Goal: Task Accomplishment & Management: Manage account settings

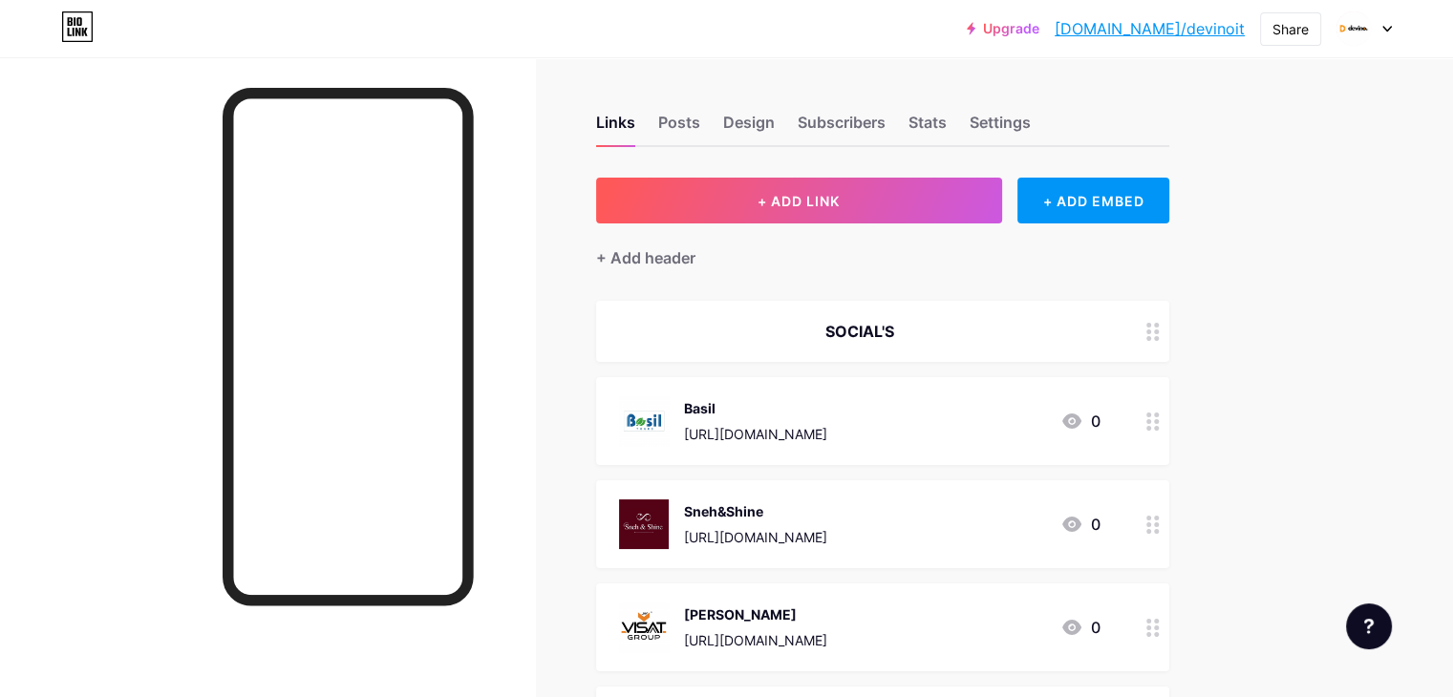
click at [1171, 28] on link "[DOMAIN_NAME]/devinoit" at bounding box center [1149, 28] width 190 height 23
click at [775, 127] on div "Design" at bounding box center [749, 128] width 52 height 34
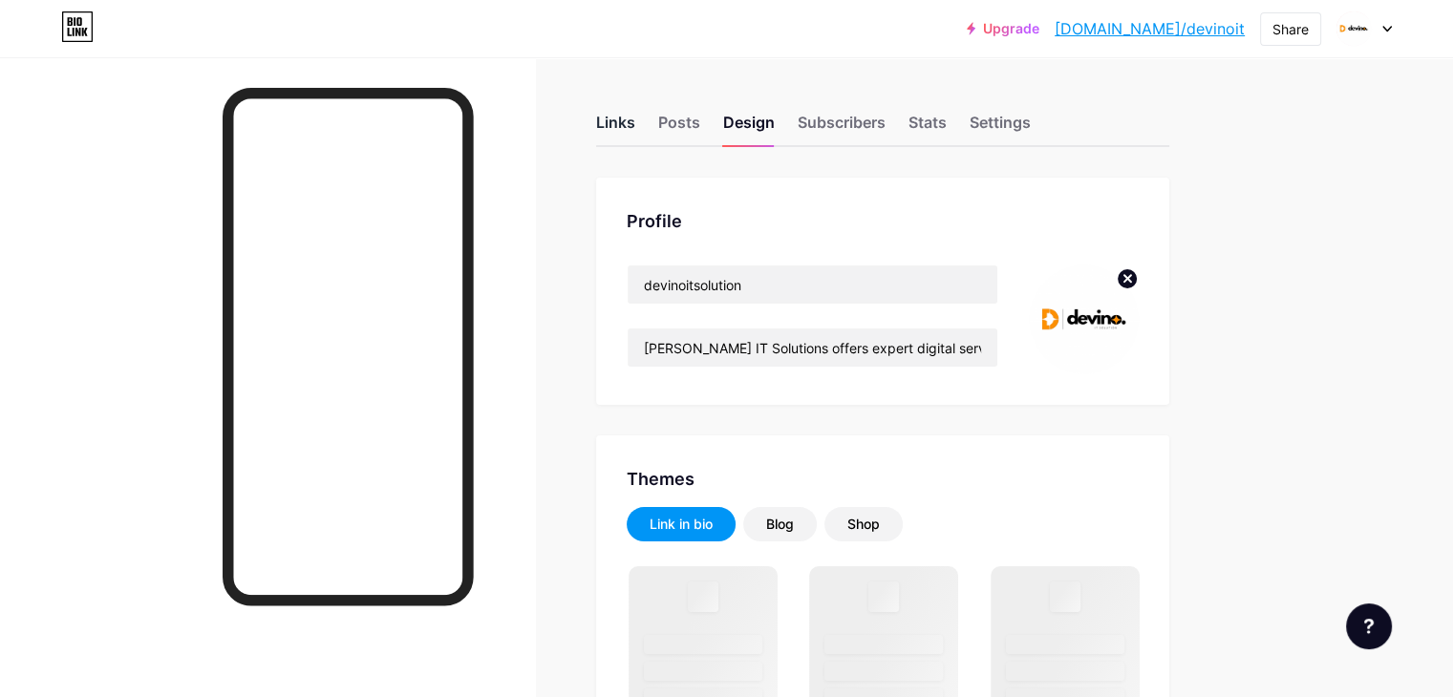
click at [714, 115] on div "Links Posts Design Subscribers Stats Settings" at bounding box center [882, 113] width 573 height 67
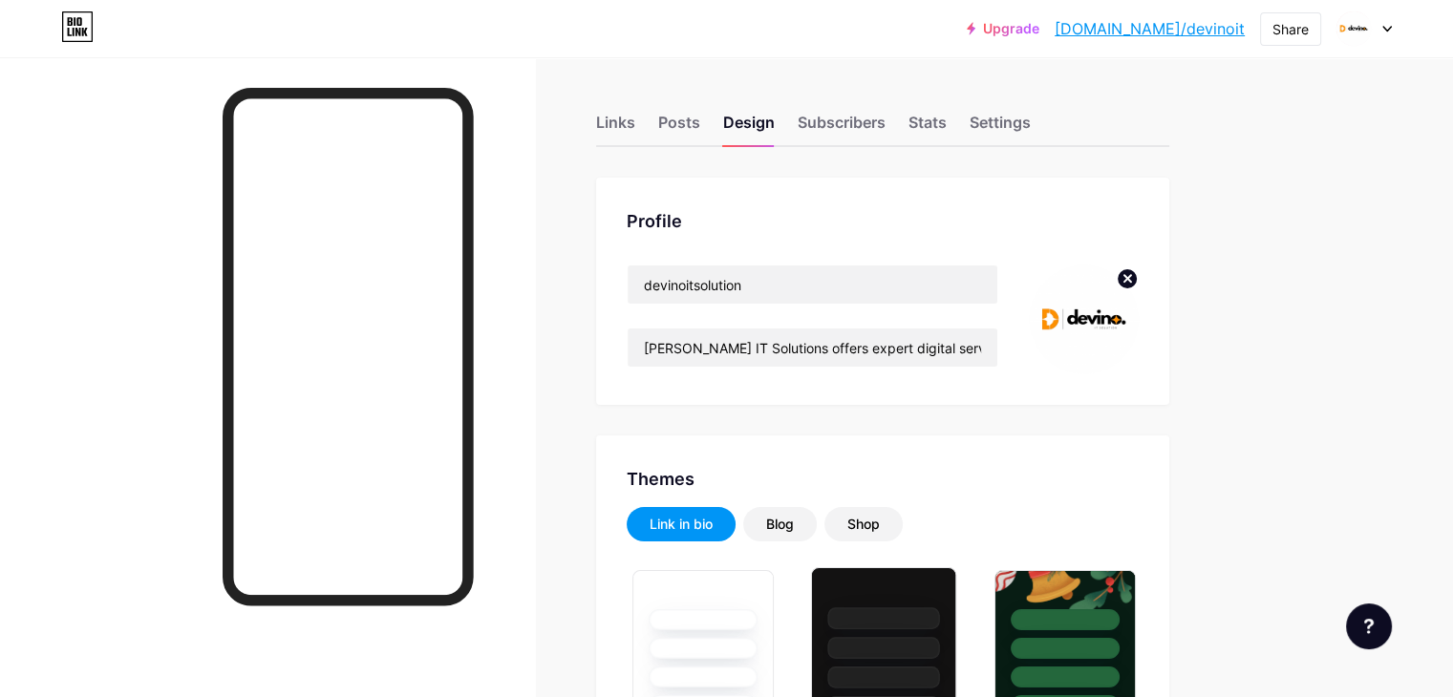
click at [940, 614] on div at bounding box center [884, 618] width 112 height 22
click at [1179, 27] on link "[DOMAIN_NAME]/devinoit" at bounding box center [1149, 28] width 190 height 23
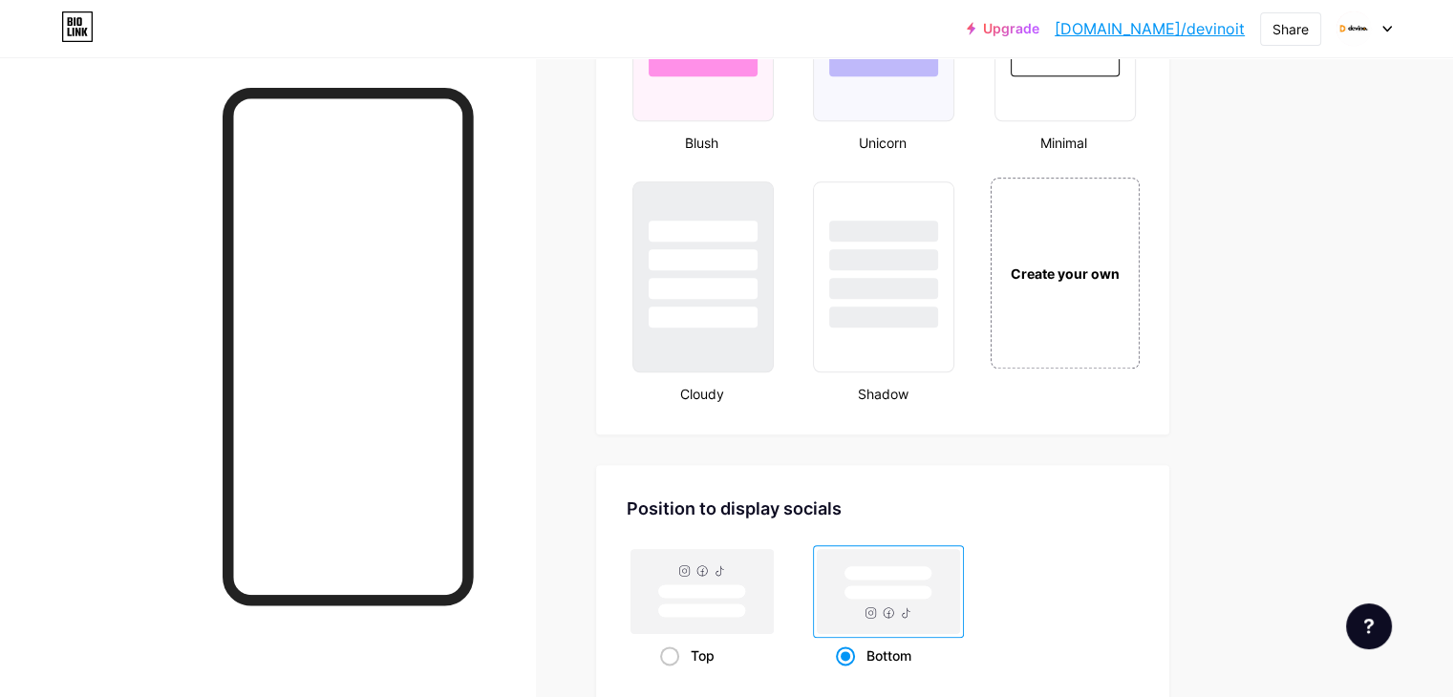
scroll to position [2164, 0]
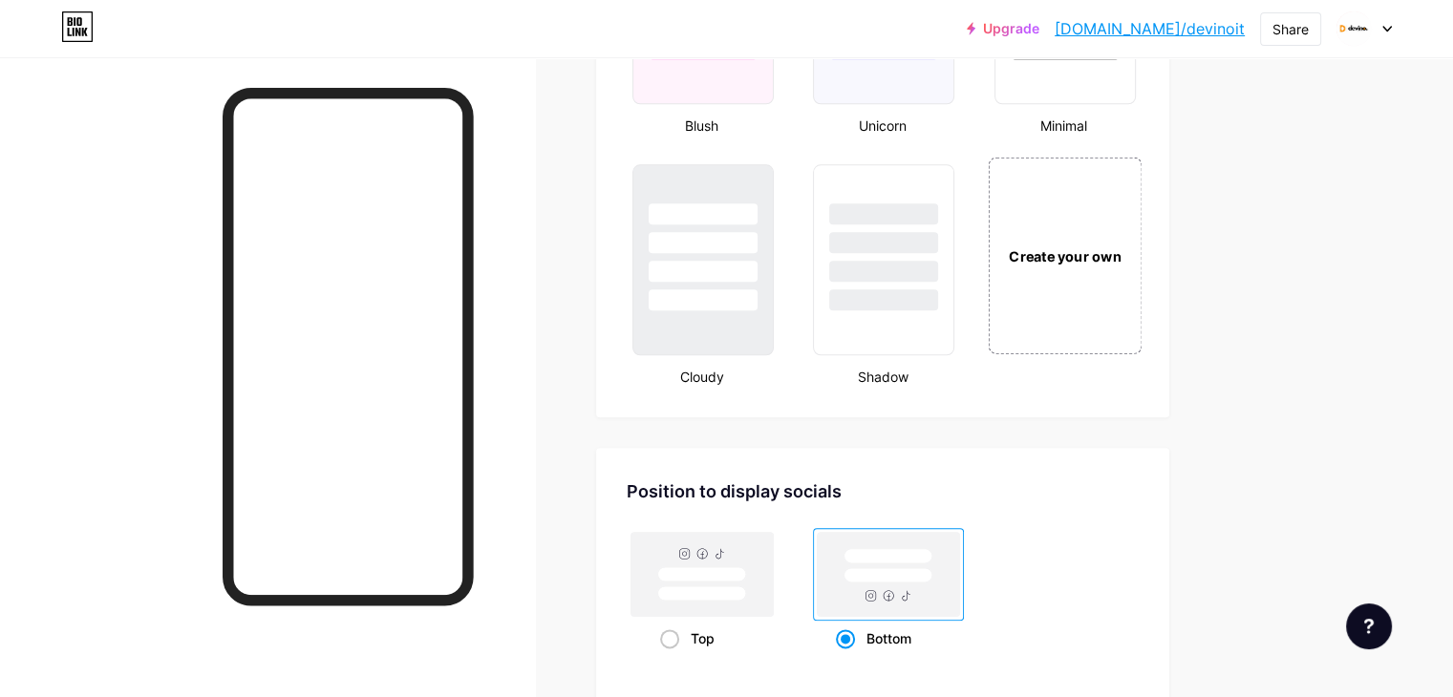
click at [1112, 287] on div "Create your own" at bounding box center [1065, 255] width 154 height 197
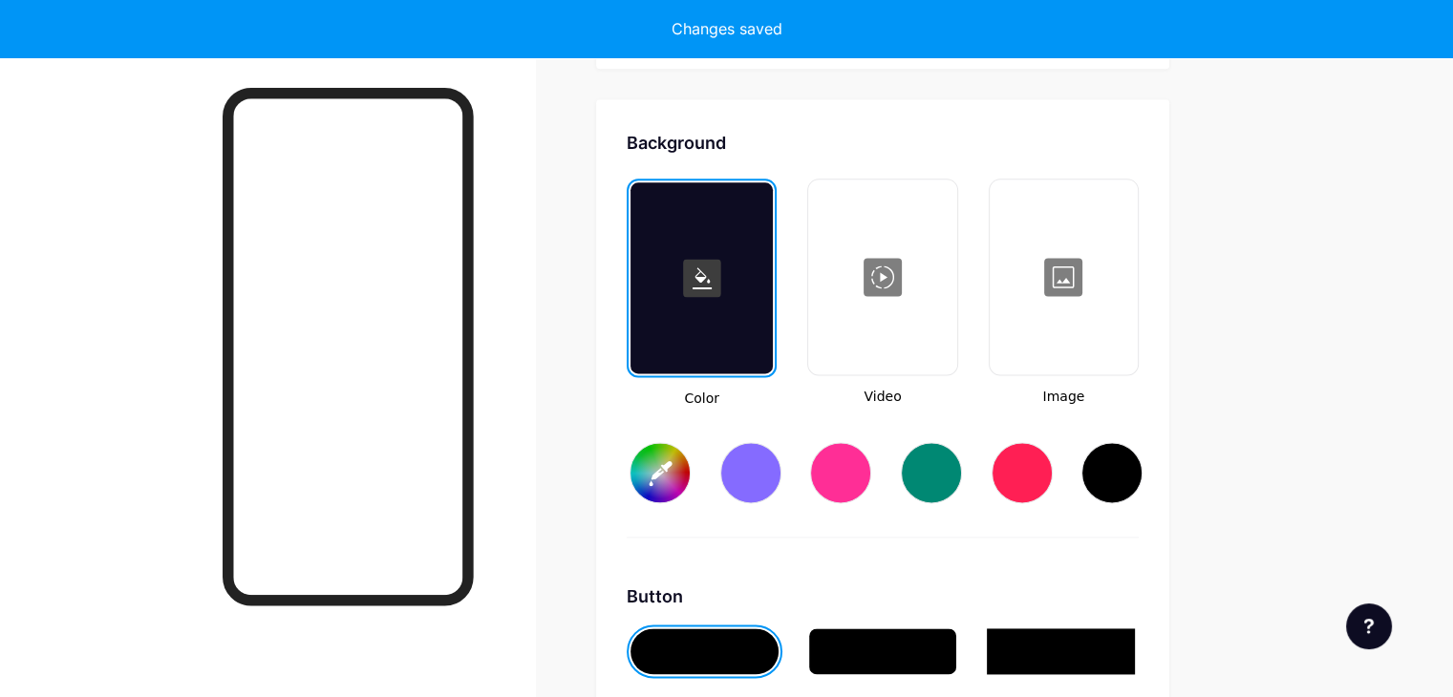
scroll to position [2529, 0]
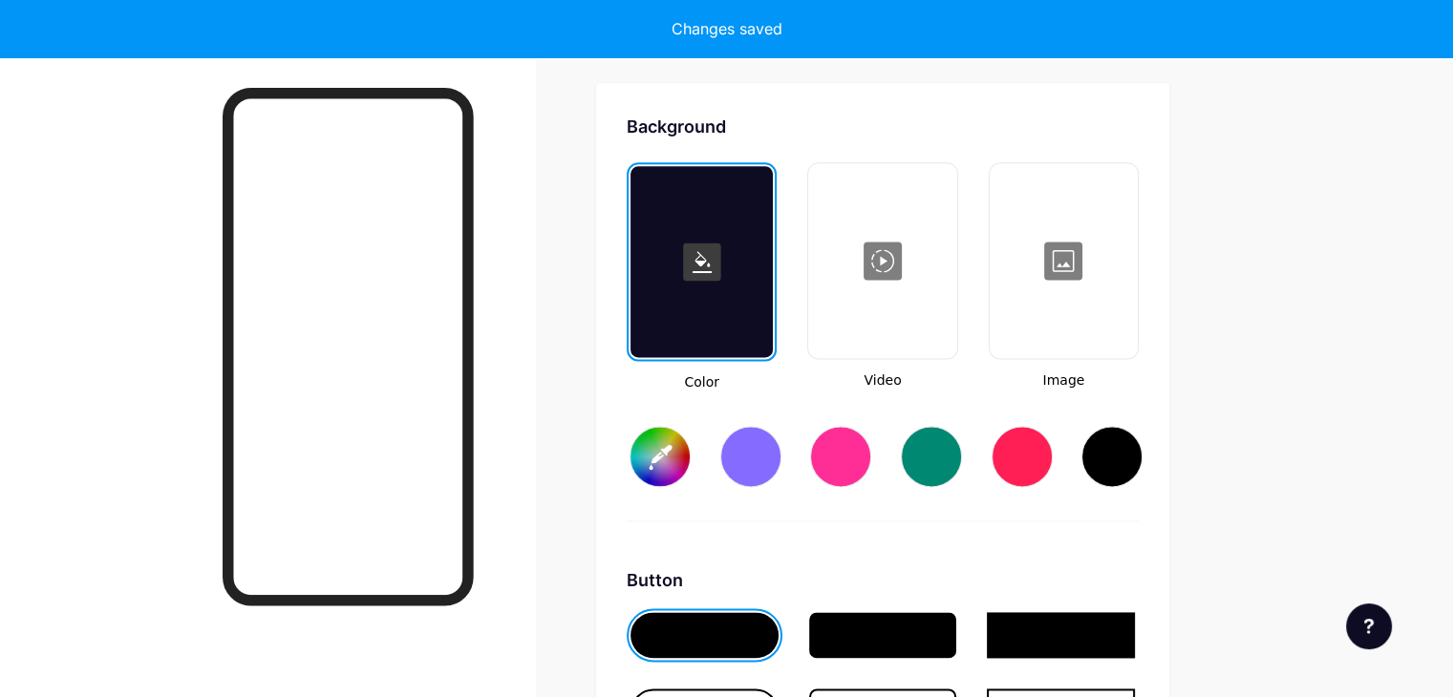
type input "#ffffff"
type input "#000000"
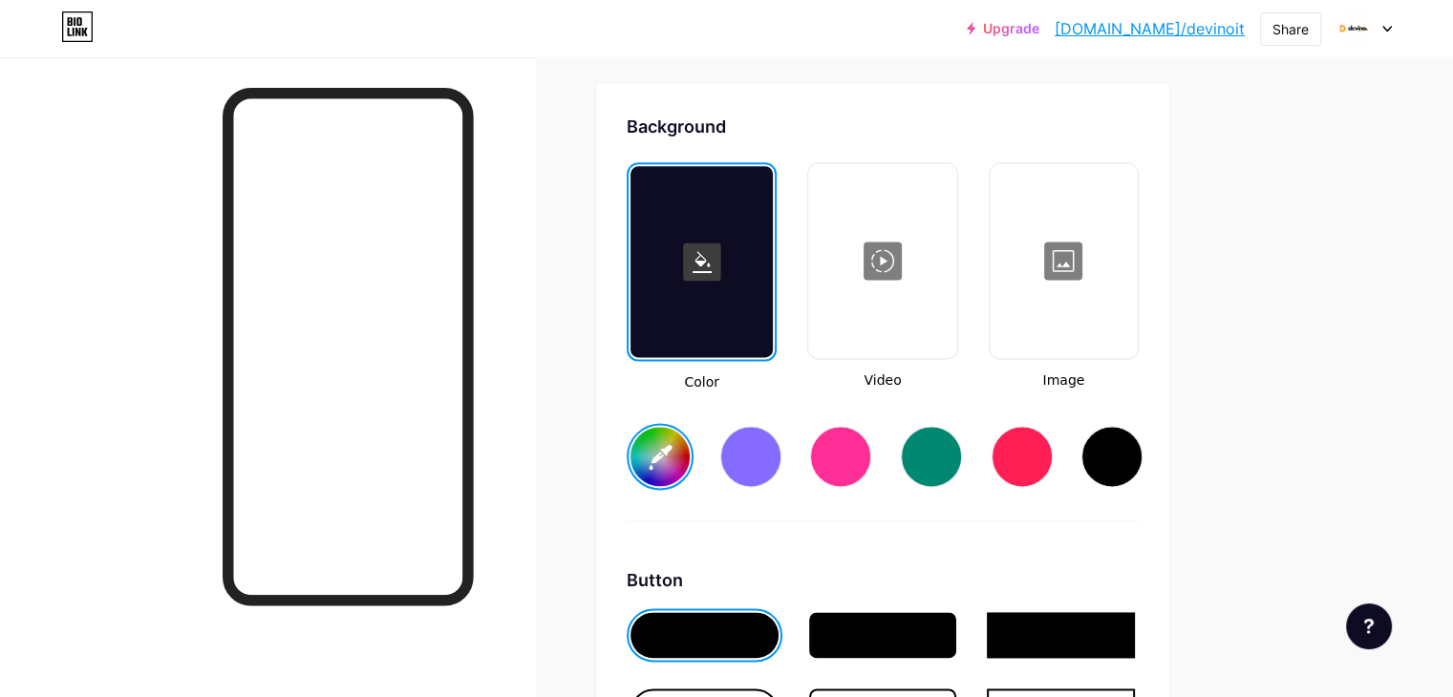
click at [1142, 467] on div at bounding box center [1111, 456] width 61 height 61
click at [690, 452] on input "#000000" at bounding box center [659, 456] width 59 height 59
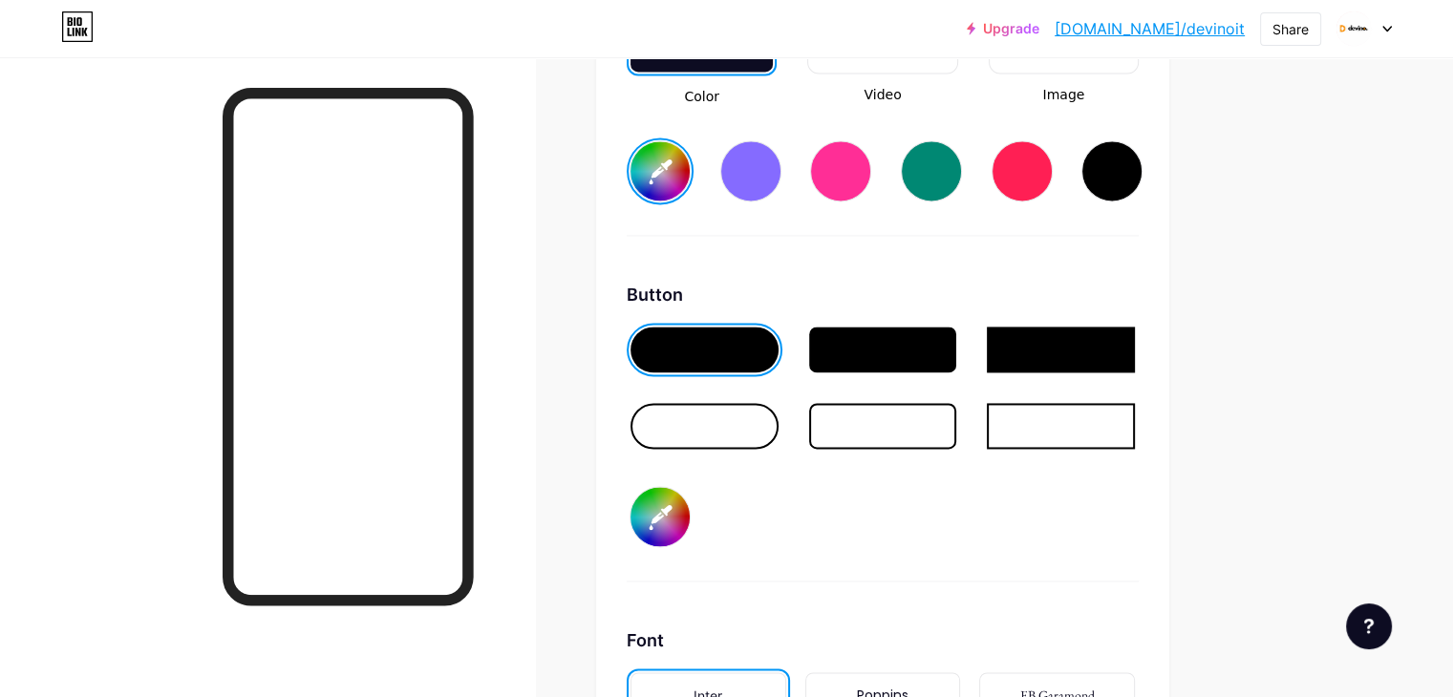
scroll to position [3038, 0]
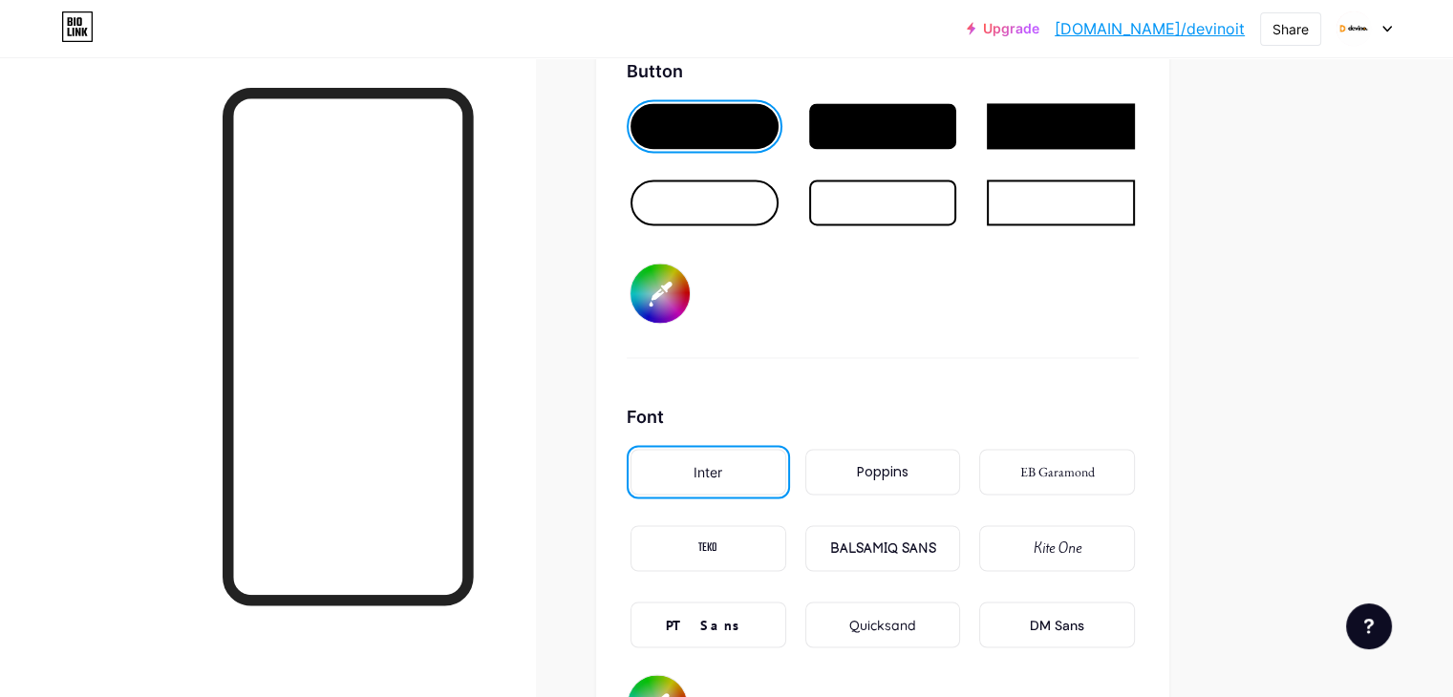
click at [778, 189] on div at bounding box center [704, 203] width 148 height 46
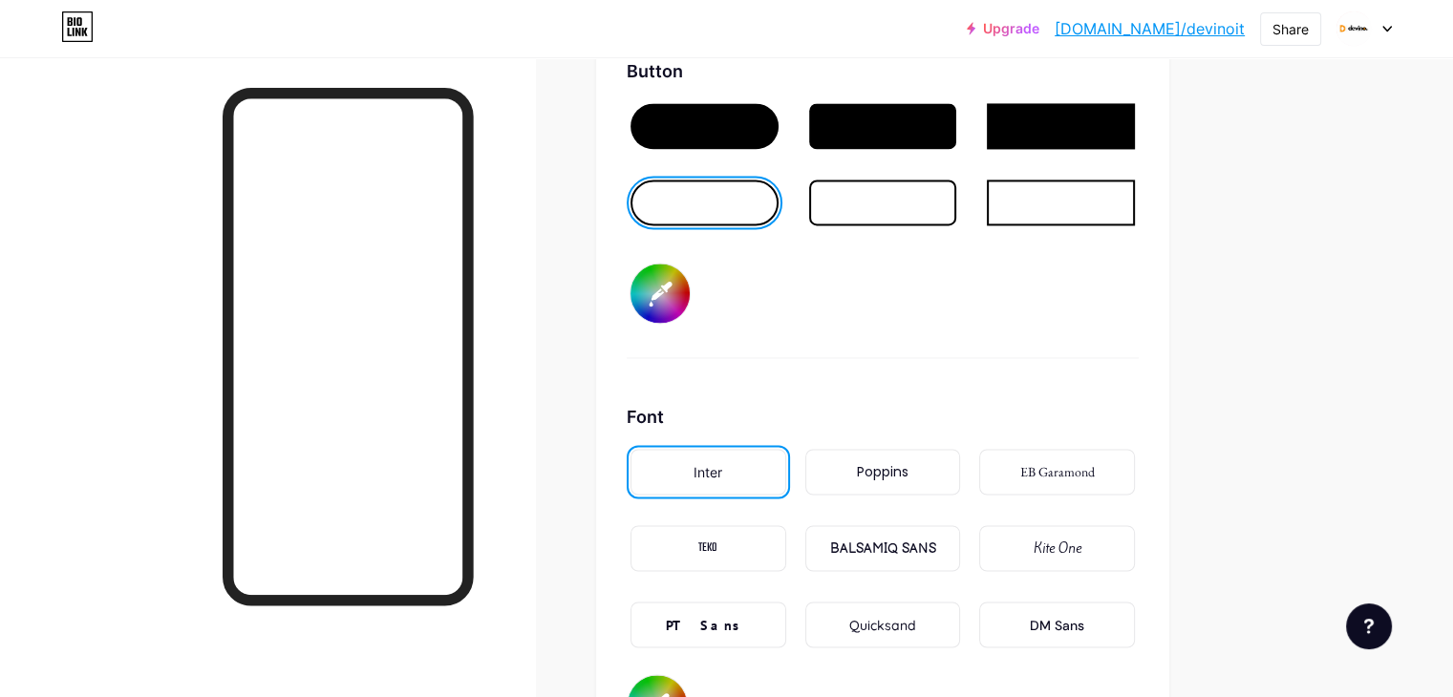
click at [908, 463] on div "Poppins" at bounding box center [883, 472] width 52 height 20
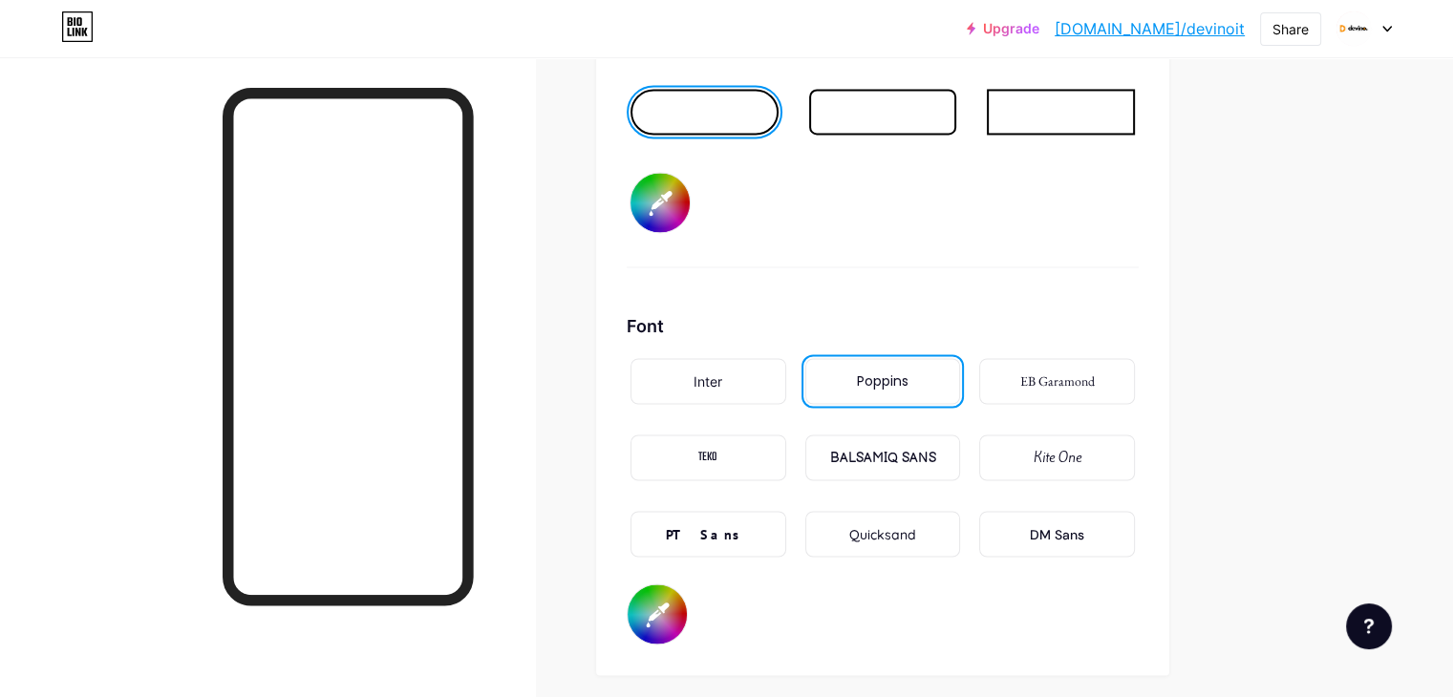
scroll to position [3165, 0]
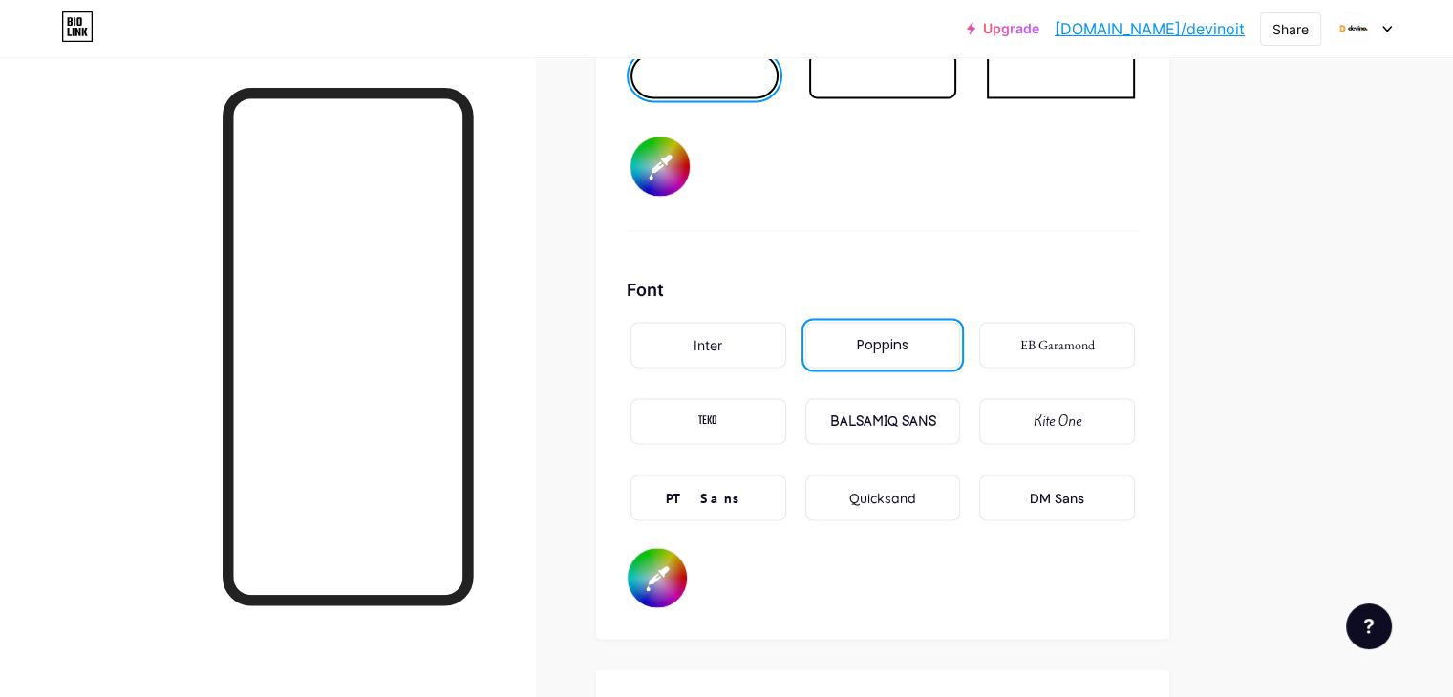
click at [1084, 495] on div "DM Sans" at bounding box center [1057, 498] width 54 height 20
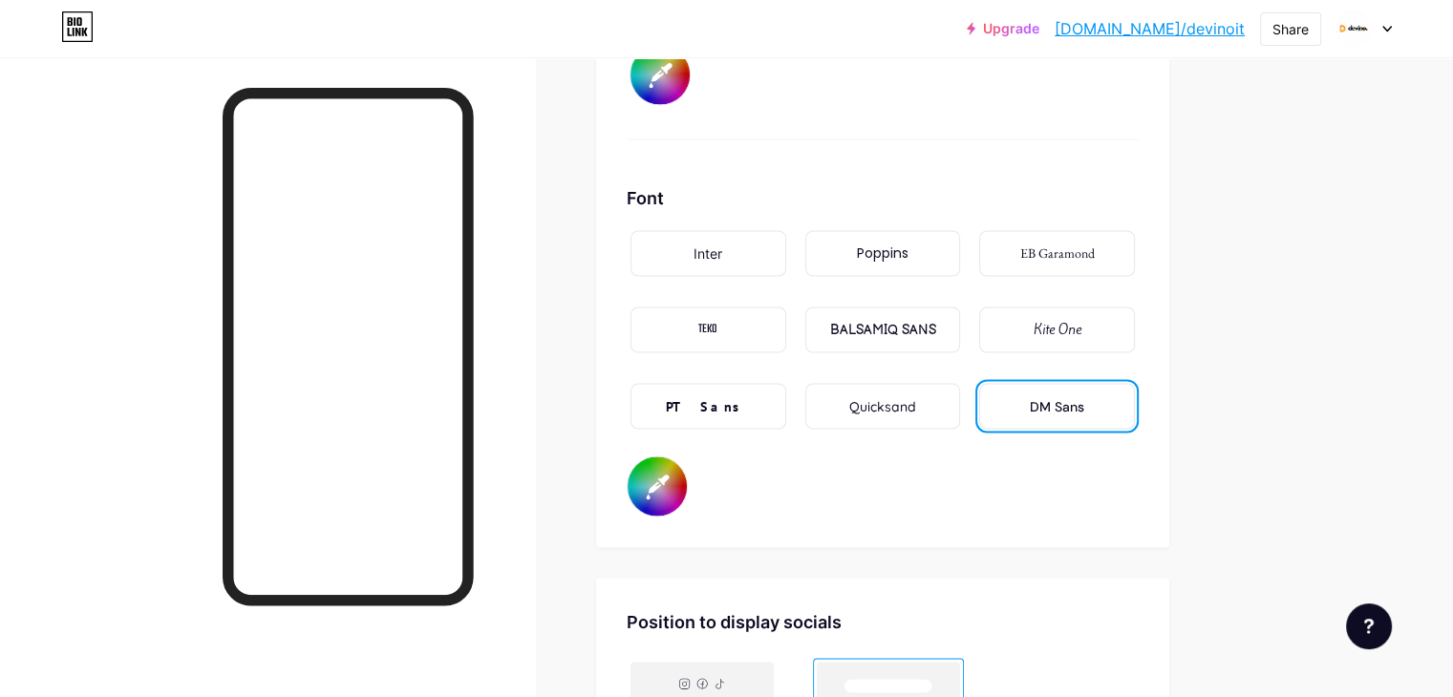
scroll to position [3420, 0]
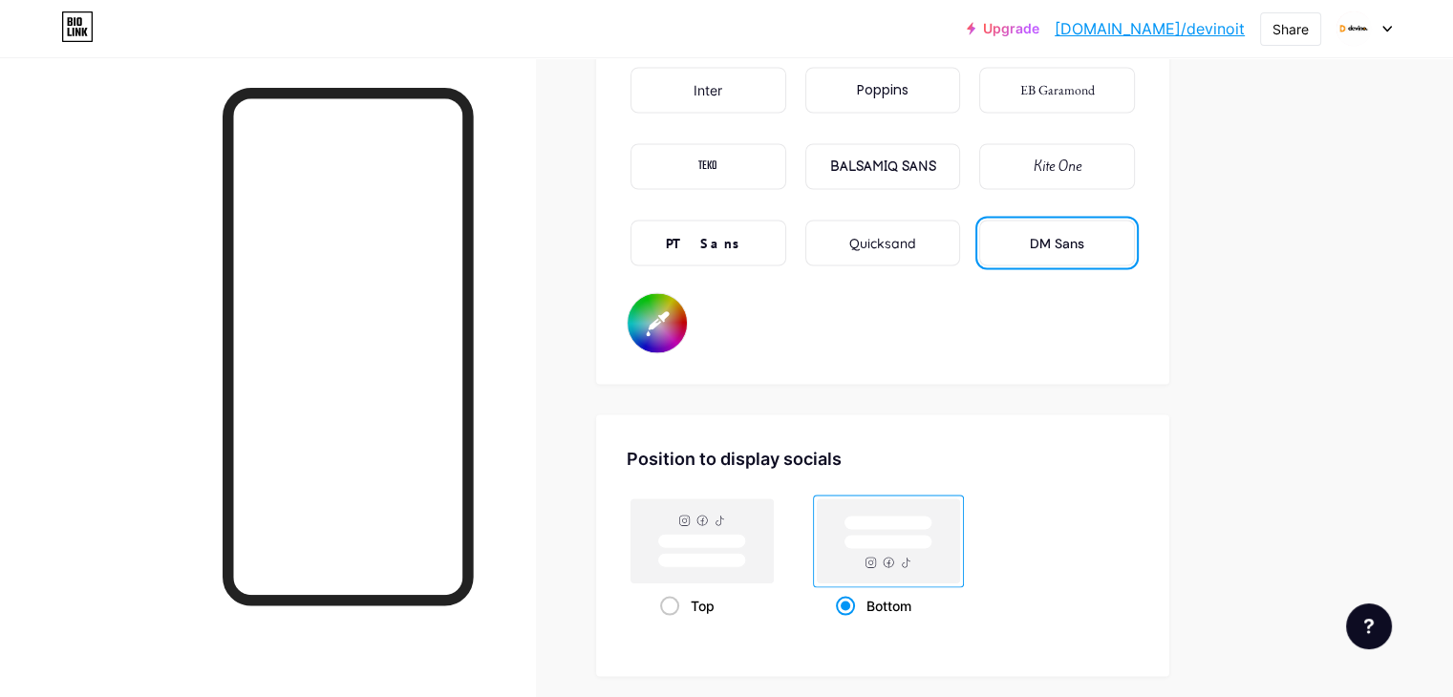
click at [687, 308] on input "#000000" at bounding box center [656, 322] width 59 height 59
type input "#ffffff"
type input "#e1a219"
type input "#ffffff"
type input "#e2a218"
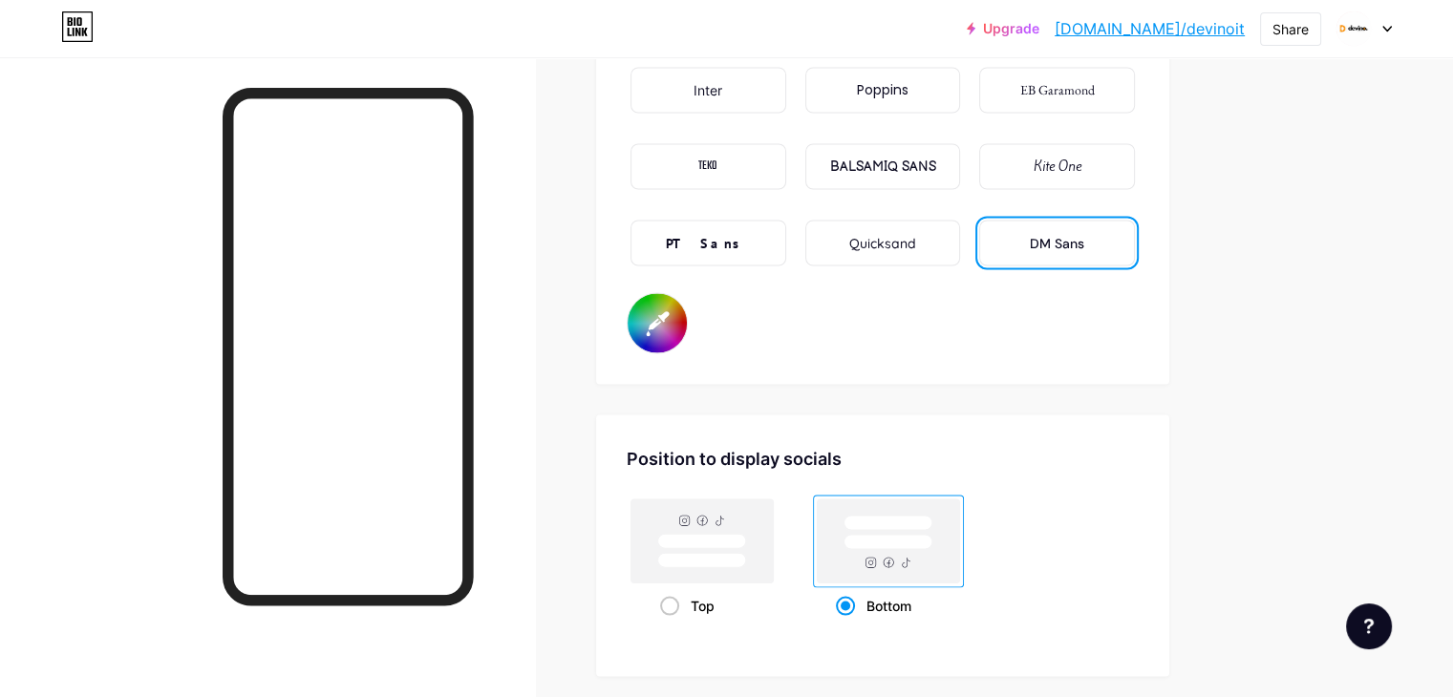
type input "#ffffff"
type input "#e0a015"
type input "#ffffff"
type input "#e2a112"
type input "#ffffff"
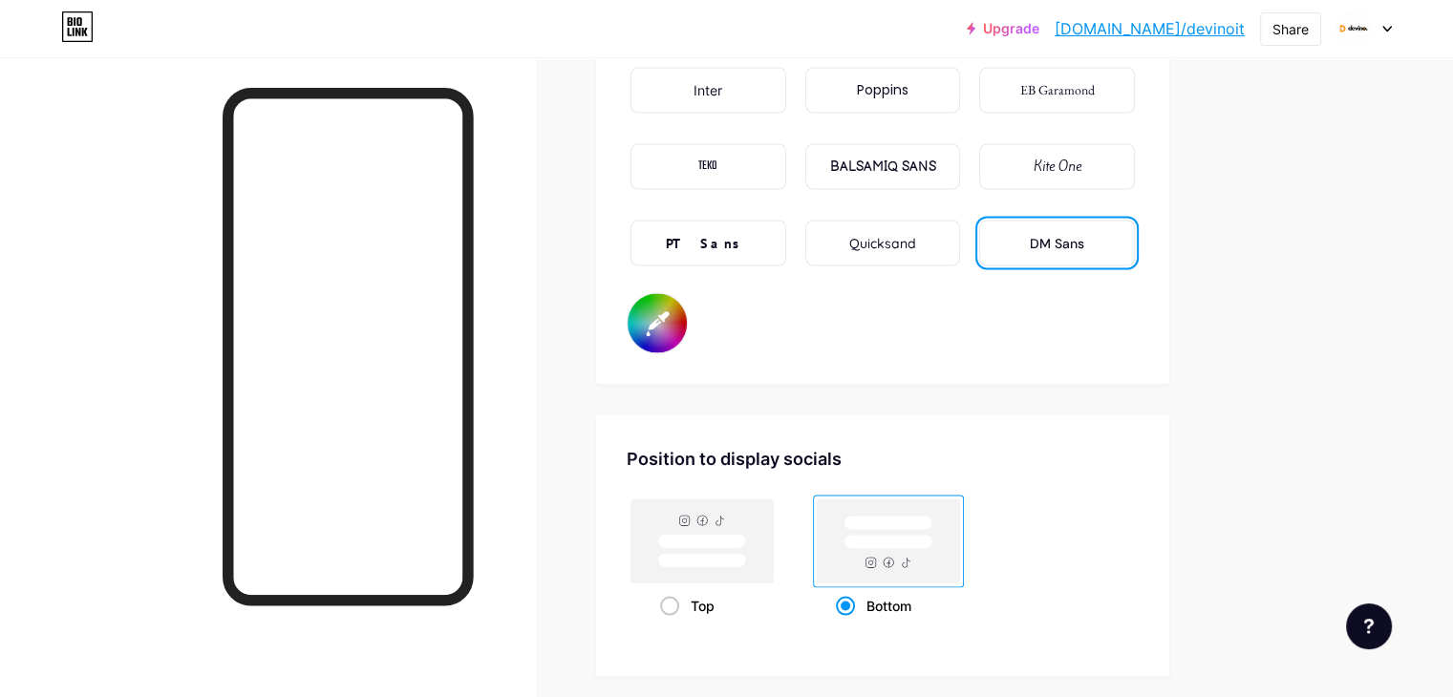
type input "#e19f0e"
type input "#ffffff"
type input "#e09c0b"
type input "#ffffff"
type input "#e19d09"
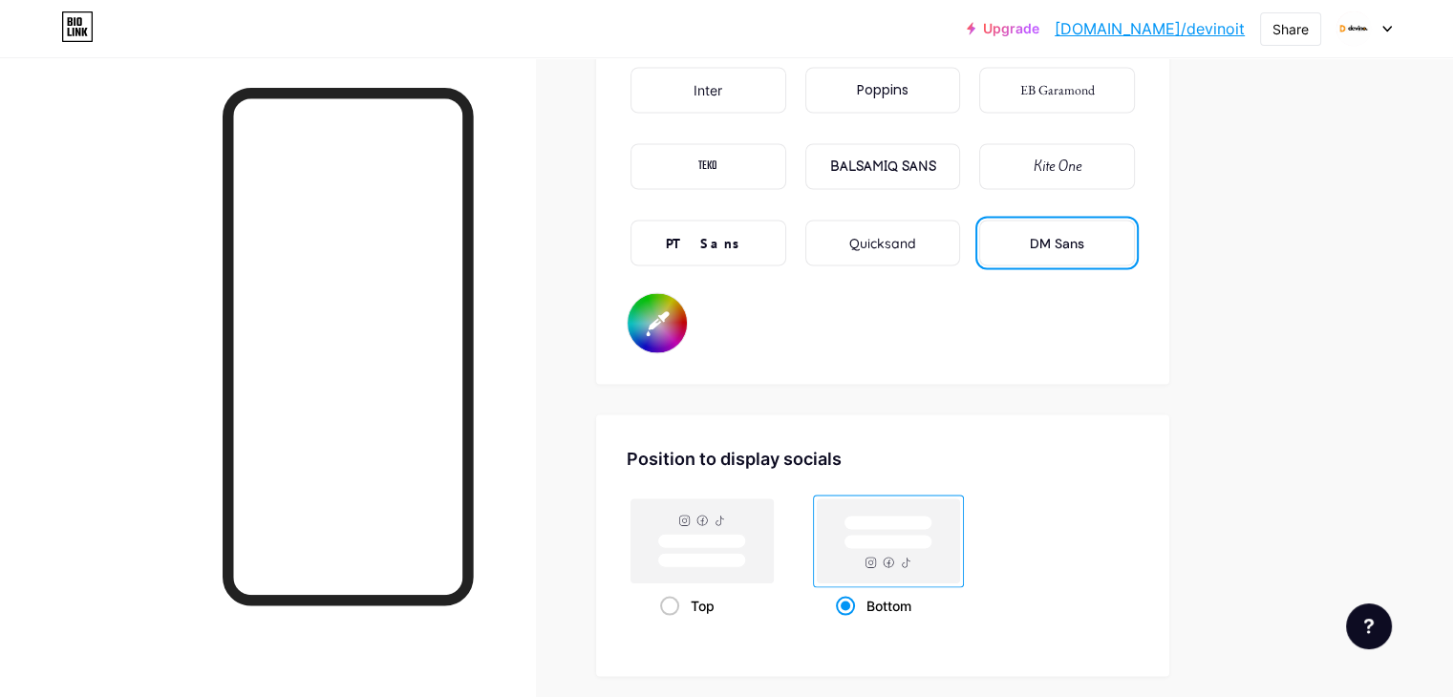
type input "#ffffff"
type input "#e49e07"
type input "#ffffff"
type input "#e69f05"
type input "#ffffff"
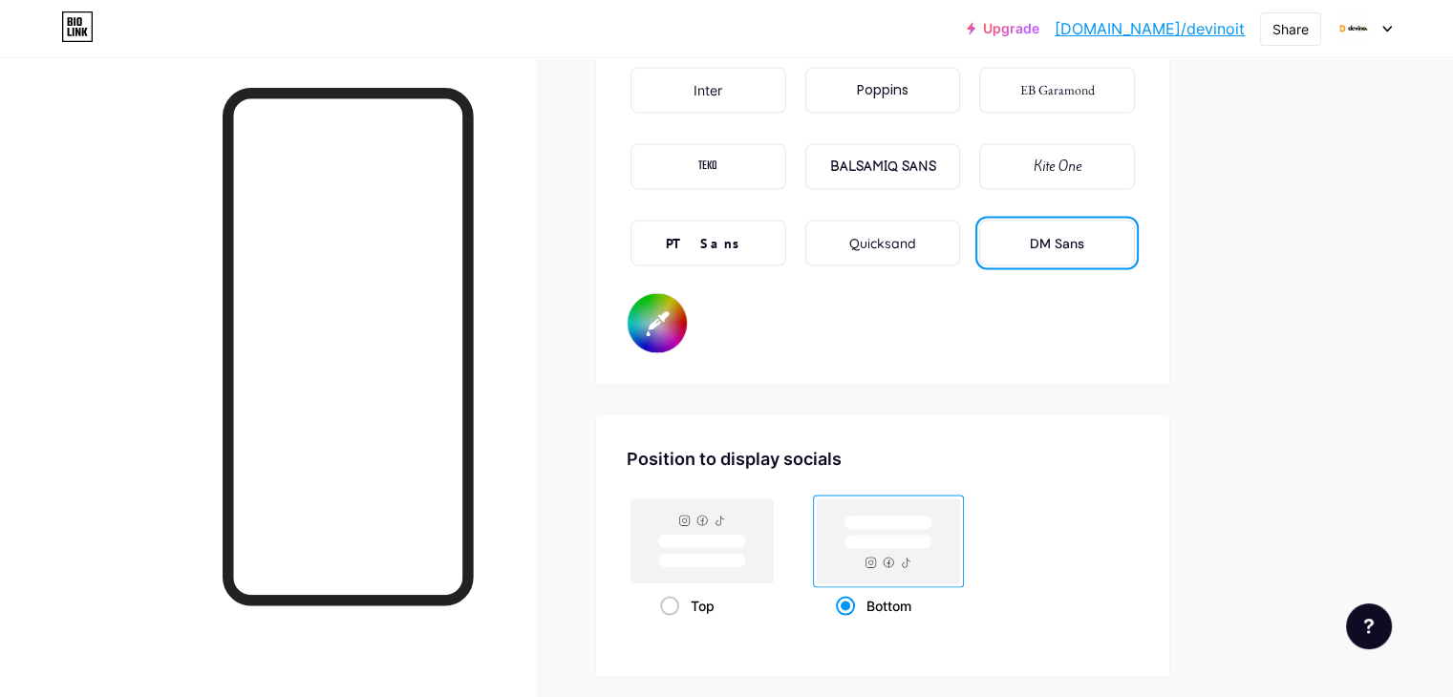
type input "#e39c02"
type input "#ffffff"
type input "#e69d00"
type input "#ffffff"
type input "#eba000"
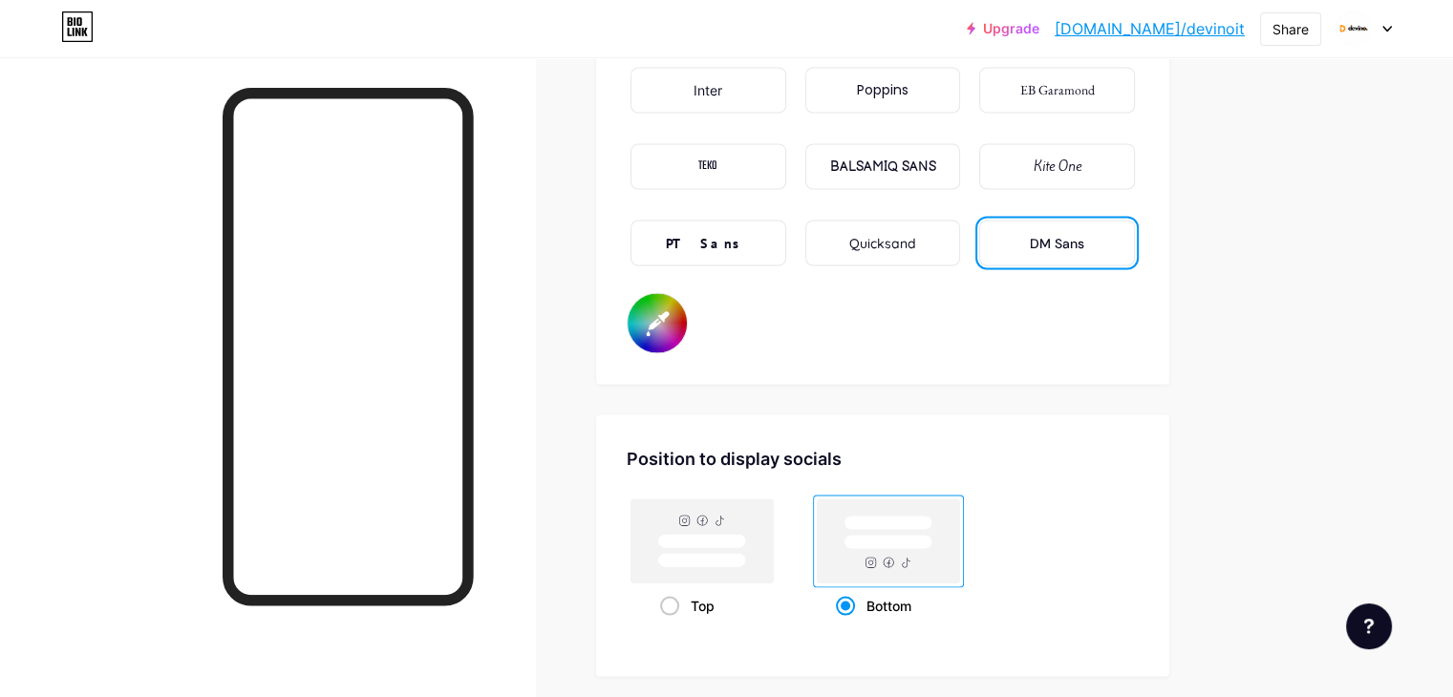
type input "#ffffff"
type input "#f0a400"
type input "#ffffff"
type input "#f5a700"
type input "#ffffff"
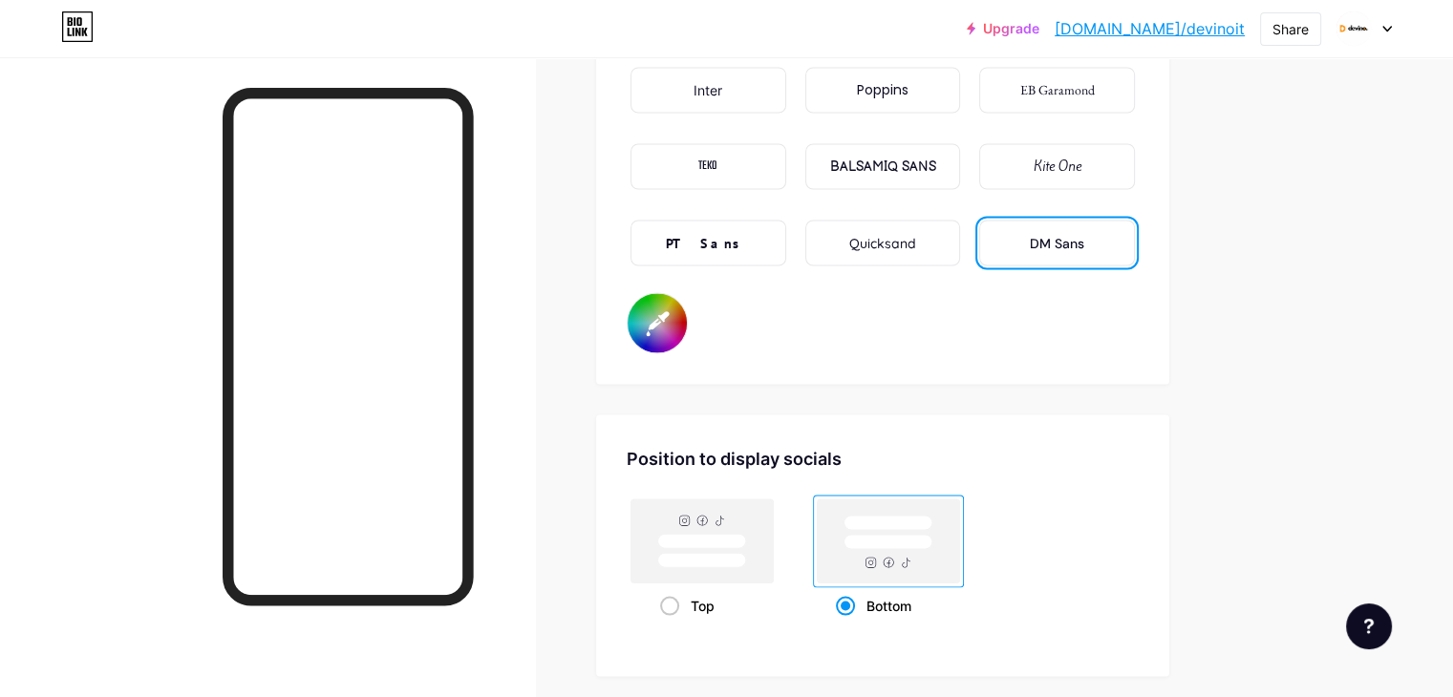
type input "#faab00"
type input "#ffffff"
type input "#ffae00"
type input "#ffffff"
type input "#ffae00"
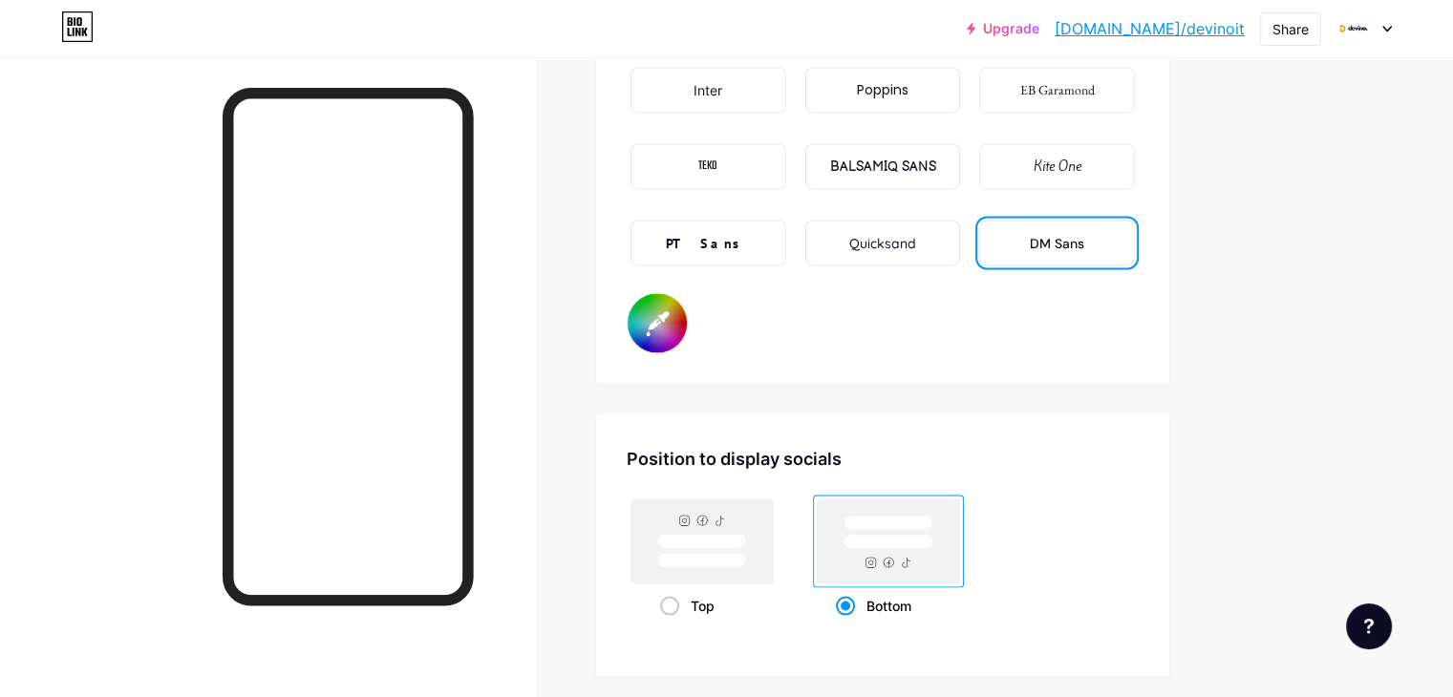
click at [1084, 414] on div "Position to display socials Top Bottom" at bounding box center [882, 545] width 573 height 262
click at [687, 314] on input "#ffae00" at bounding box center [656, 322] width 59 height 59
type input "#ffffff"
type input "#60502f"
type input "#ffffff"
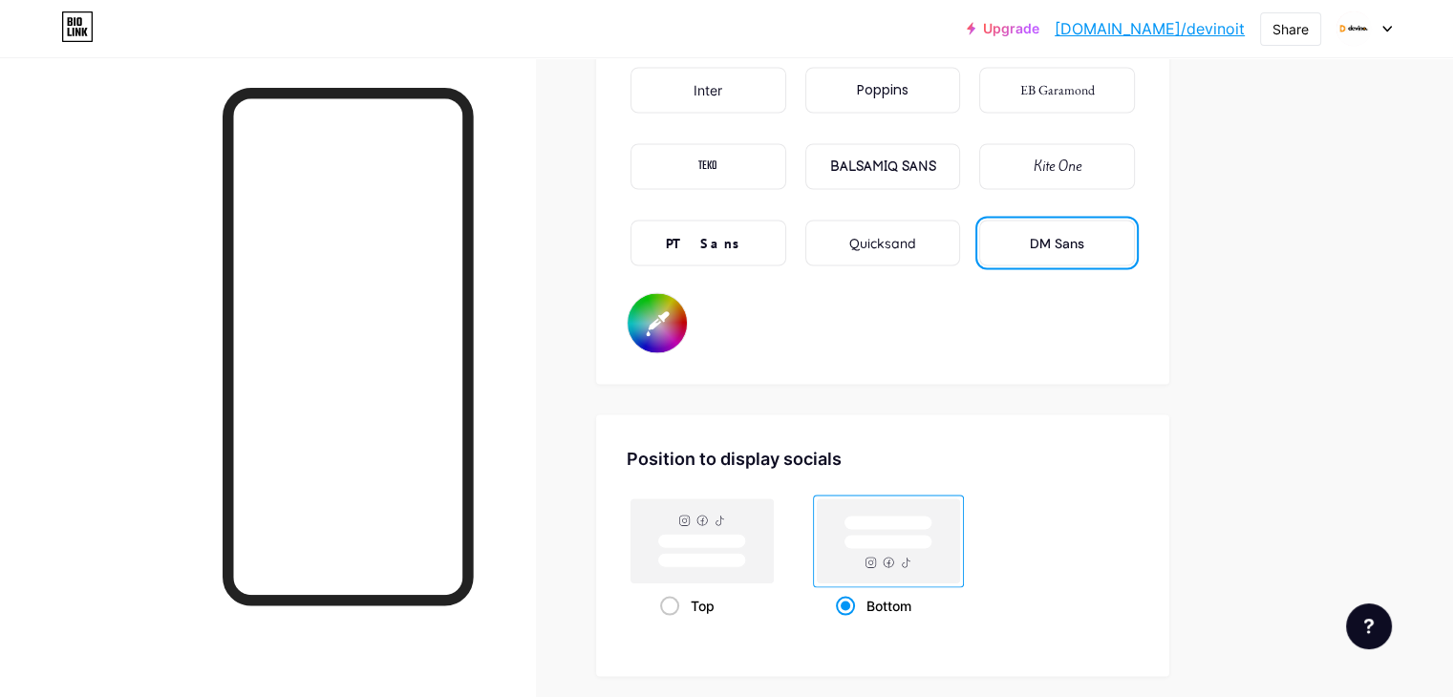
type input "#5f5030"
type input "#ffffff"
type input "#5e5031"
type input "#ffffff"
type input "#5f5235"
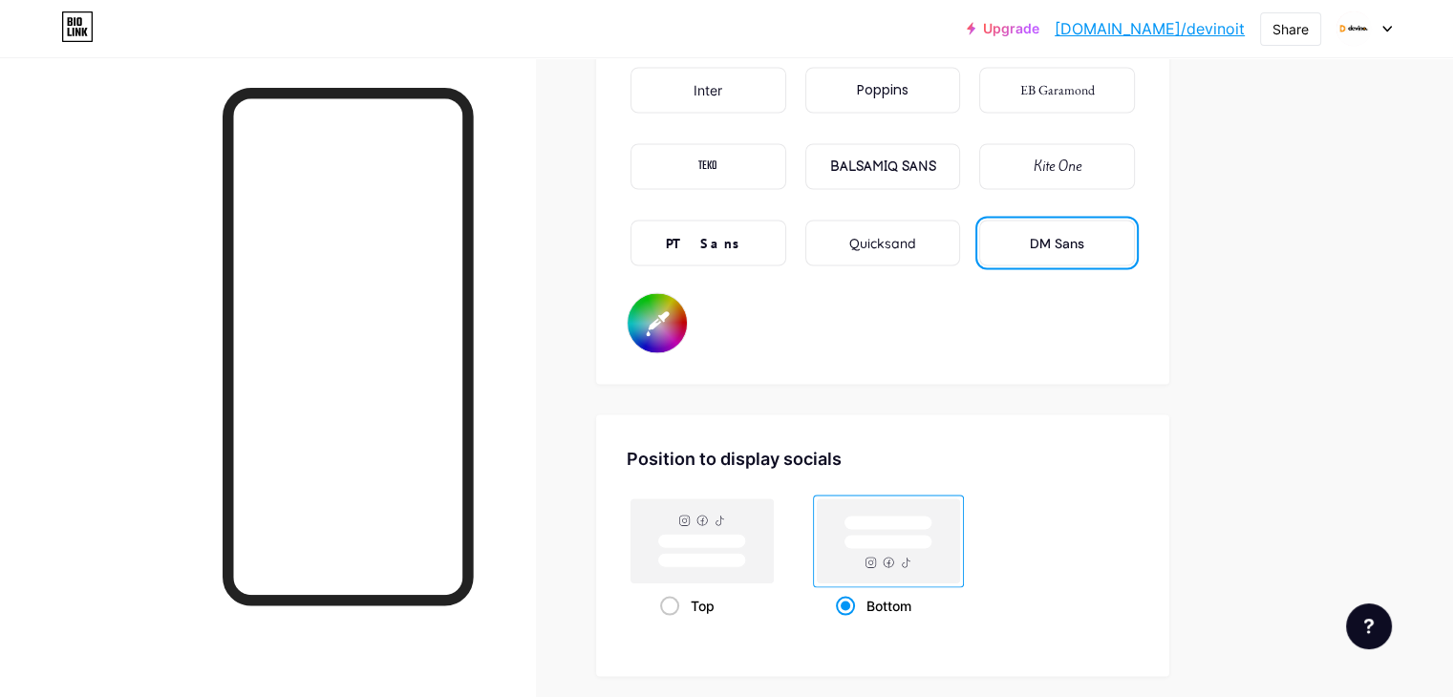
type input "#ffffff"
type input "#5c5038"
type input "#ffffff"
type input "#564d39"
type input "#ffffff"
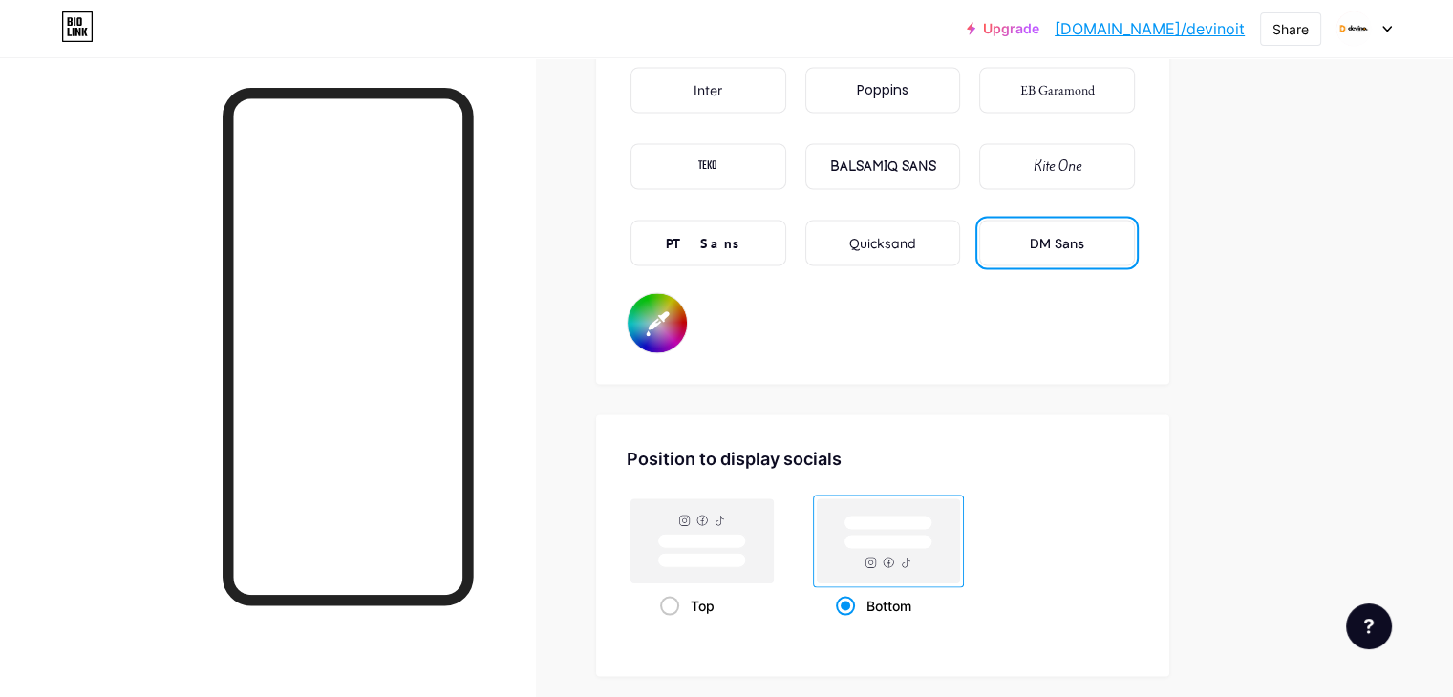
type input "#50493a"
type input "#ffffff"
type input "#4c4639"
type input "#ffffff"
type input "#474239"
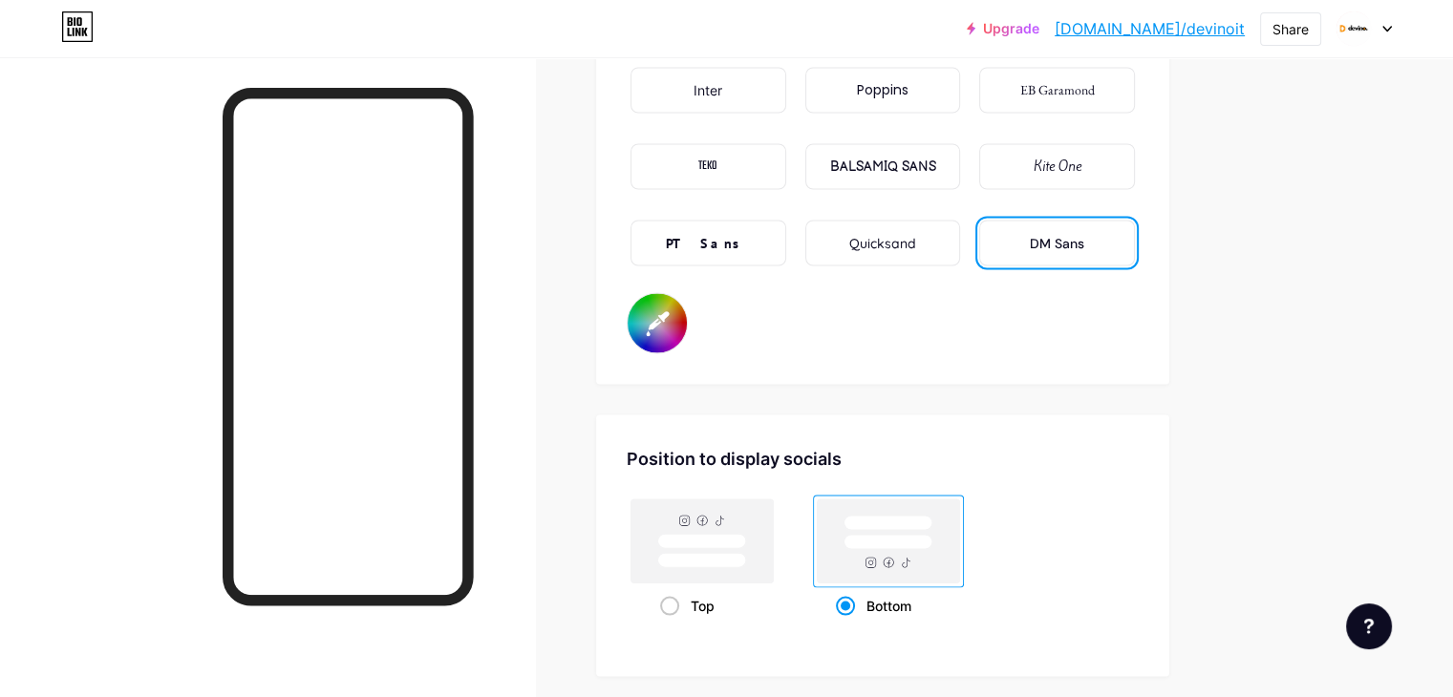
type input "#ffffff"
type input "#45423b"
type input "#ffffff"
type input "#413f39"
type input "#ffffff"
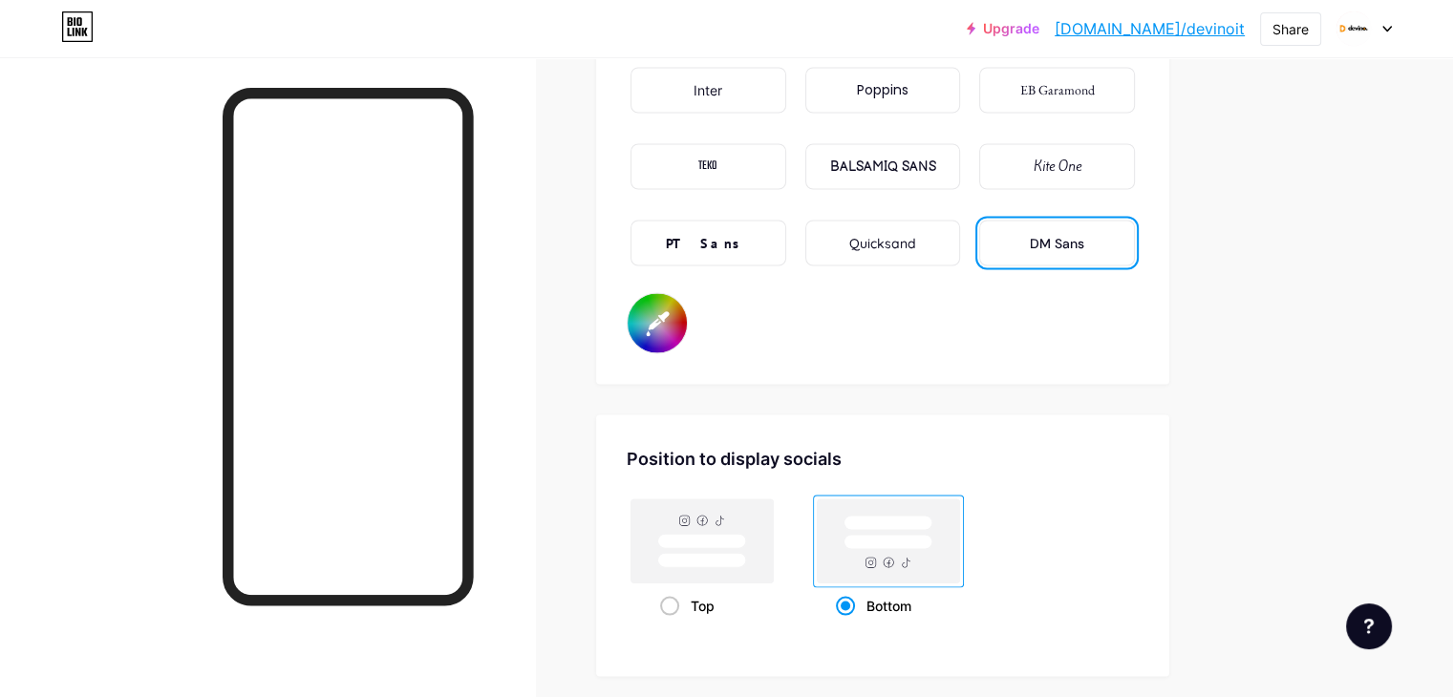
type input "#3e3c38"
type input "#ffffff"
type input "#3a3936"
type input "#ffffff"
type input "#373634"
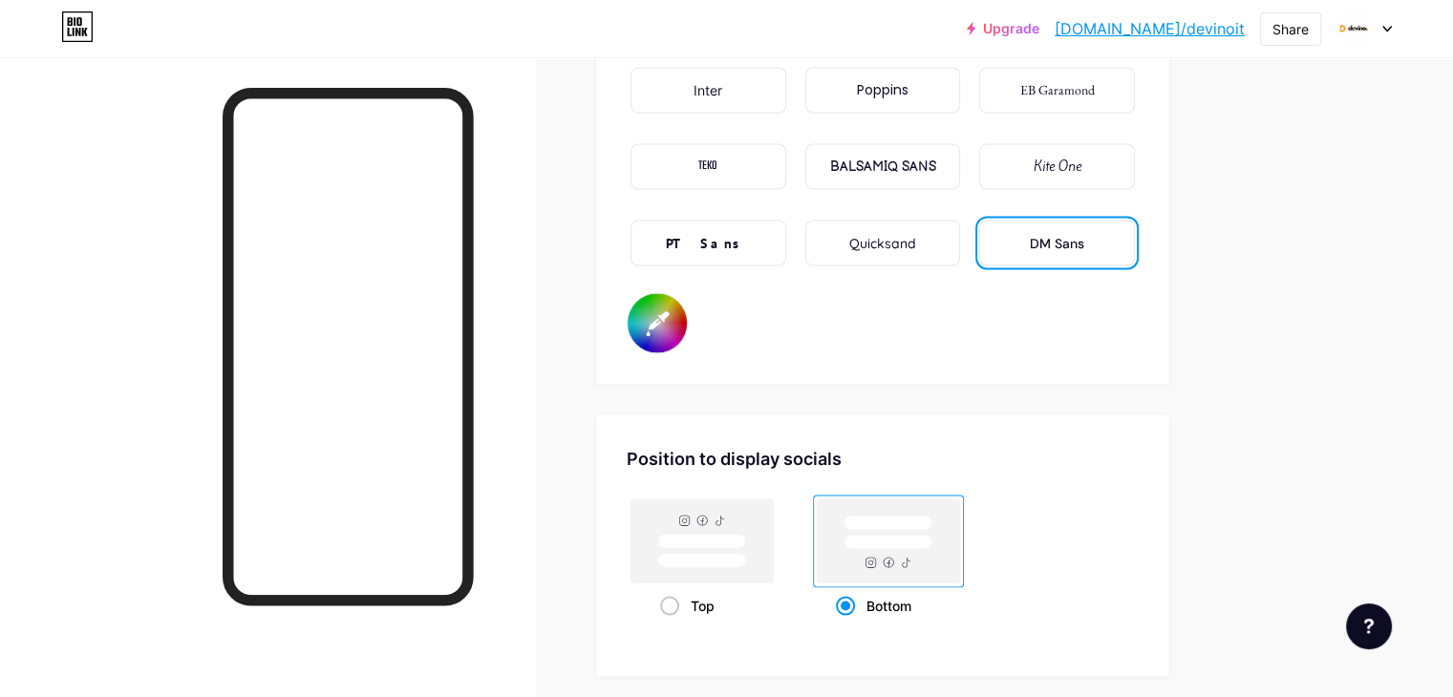
type input "#ffffff"
type input "#343332"
type input "#ffffff"
type input "#313130"
type input "#ffffff"
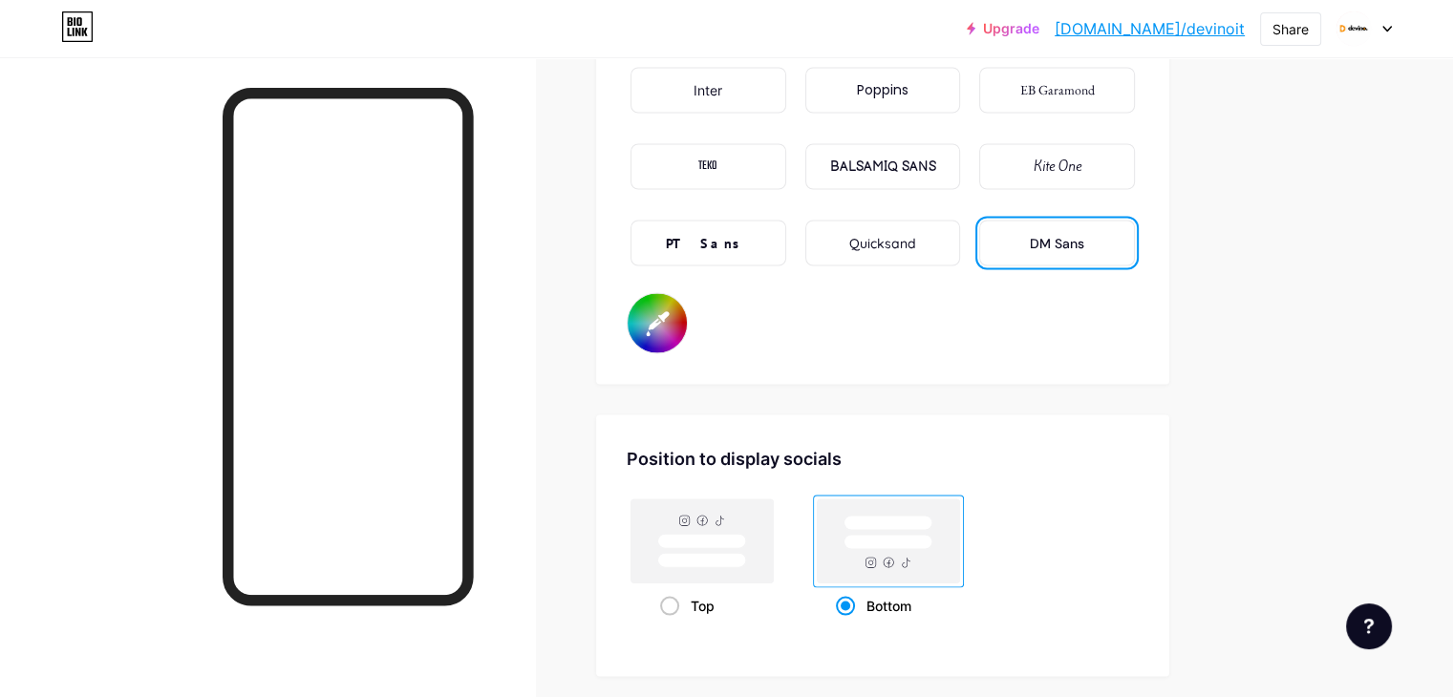
type input "#2e2e2e"
type input "#ffffff"
type input "#2b2b2b"
type input "#ffffff"
type input "#292929"
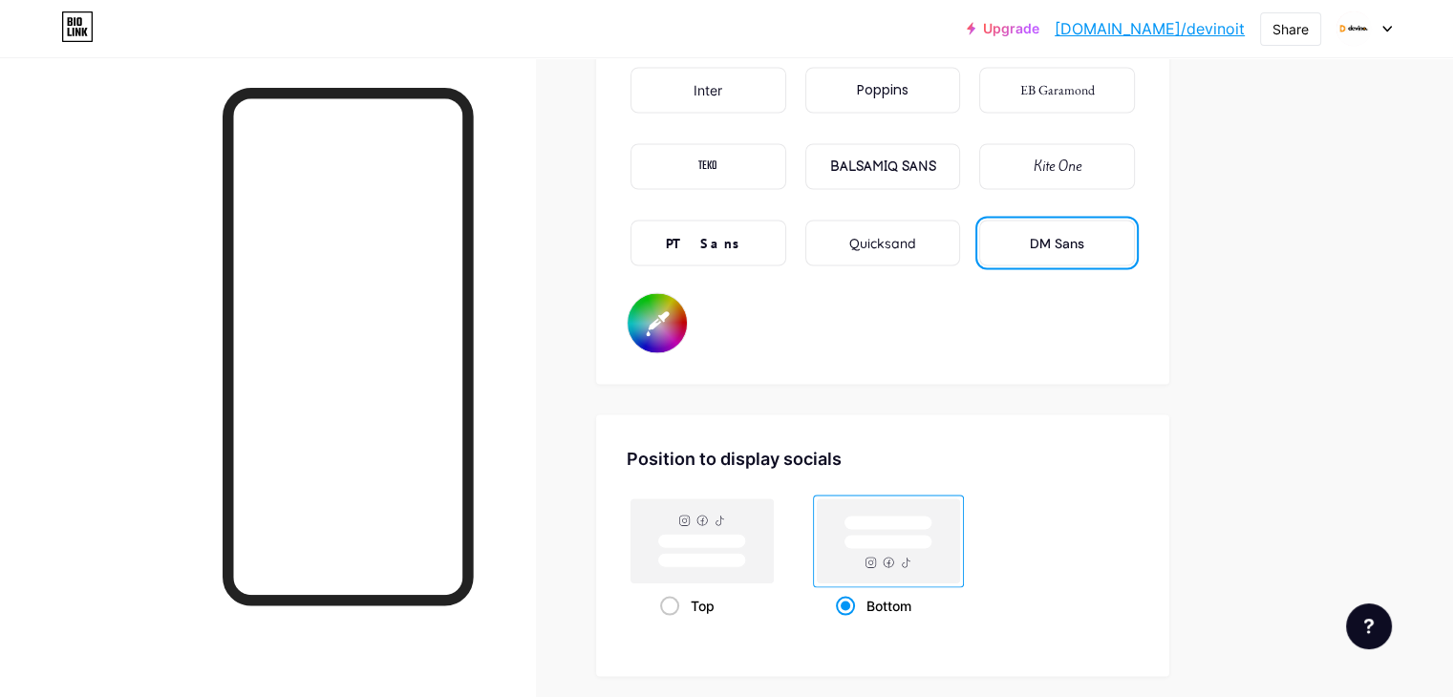
type input "#ffffff"
type input "#242424"
type input "#ffffff"
type input "#212121"
type input "#ffffff"
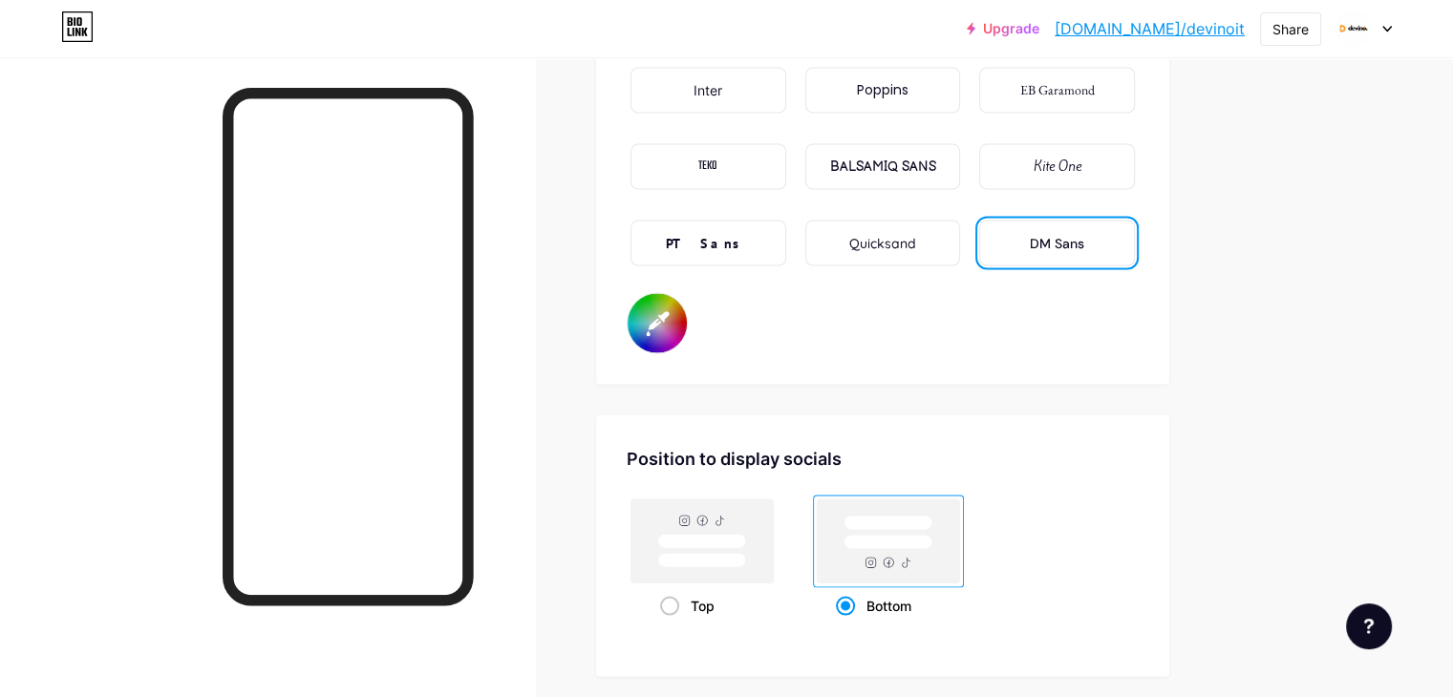
type input "#1f1f1f"
type input "#ffffff"
type input "#1c1c1c"
type input "#ffffff"
type input "#171717"
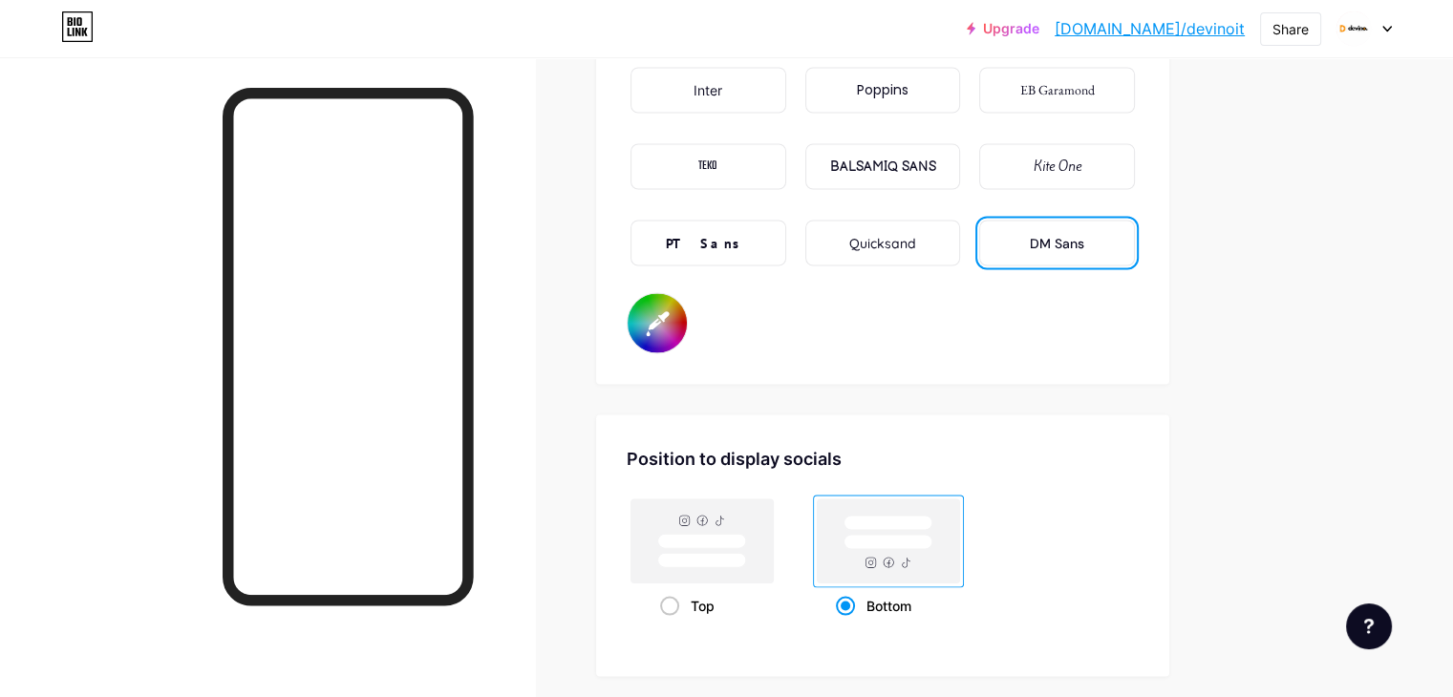
type input "#ffffff"
type input "#121212"
type input "#ffffff"
type input "#0f0f0f"
type input "#ffffff"
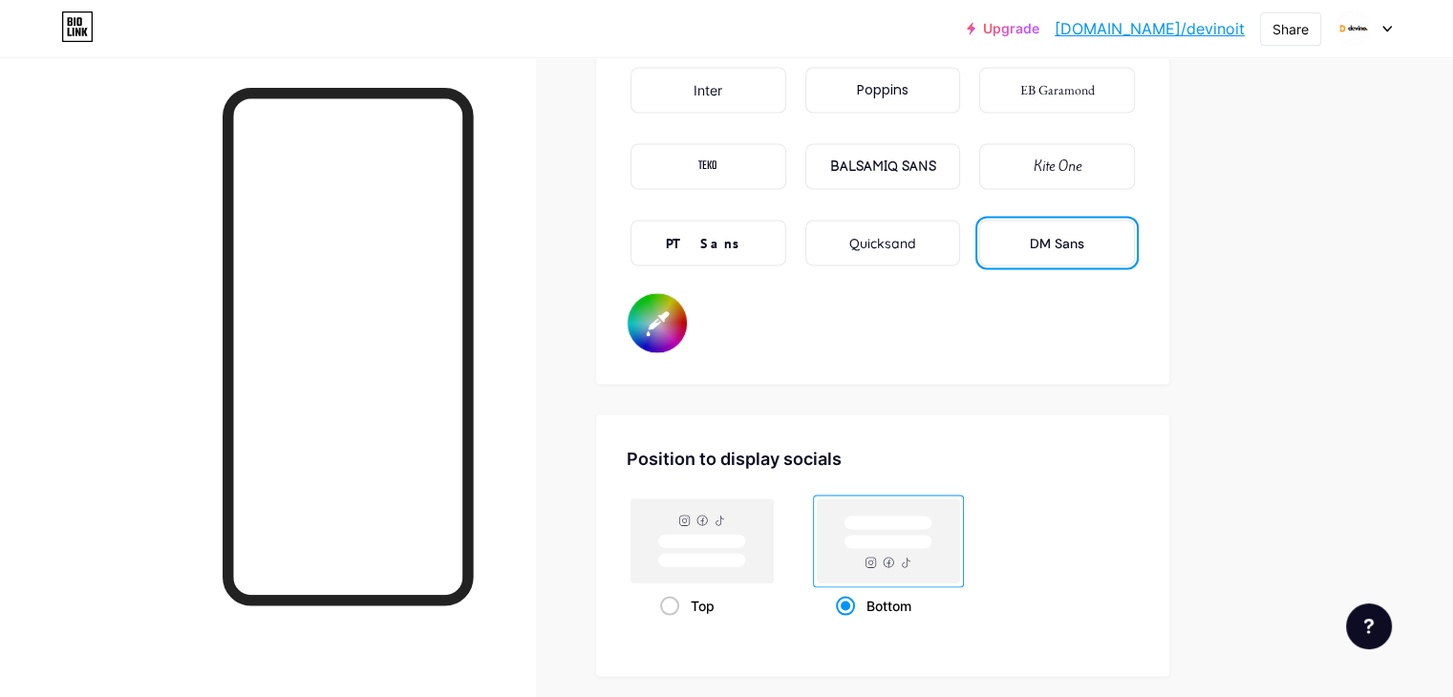
type input "#0d0d0d"
type input "#ffffff"
type input "#0a0a0a"
type input "#ffffff"
type input "#050505"
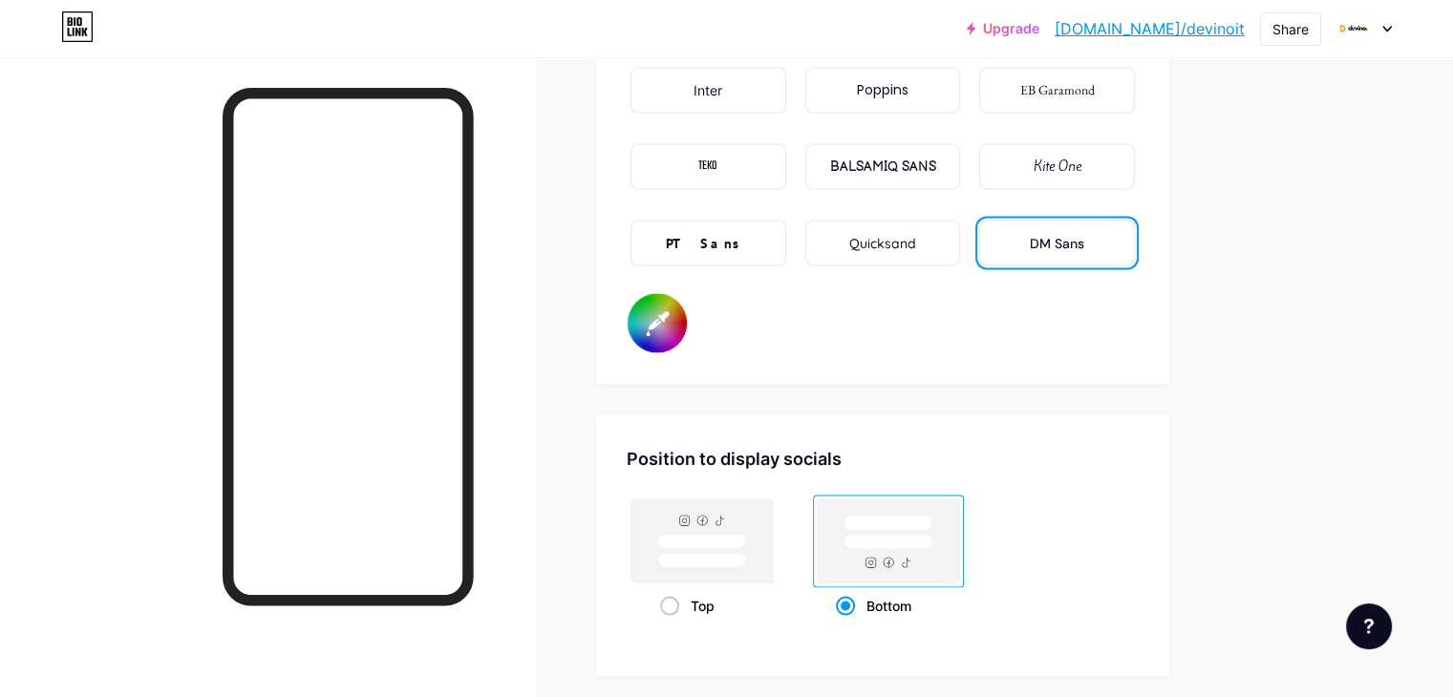
type input "#ffffff"
type input "#030303"
type input "#ffffff"
type input "#000000"
type input "#ffffff"
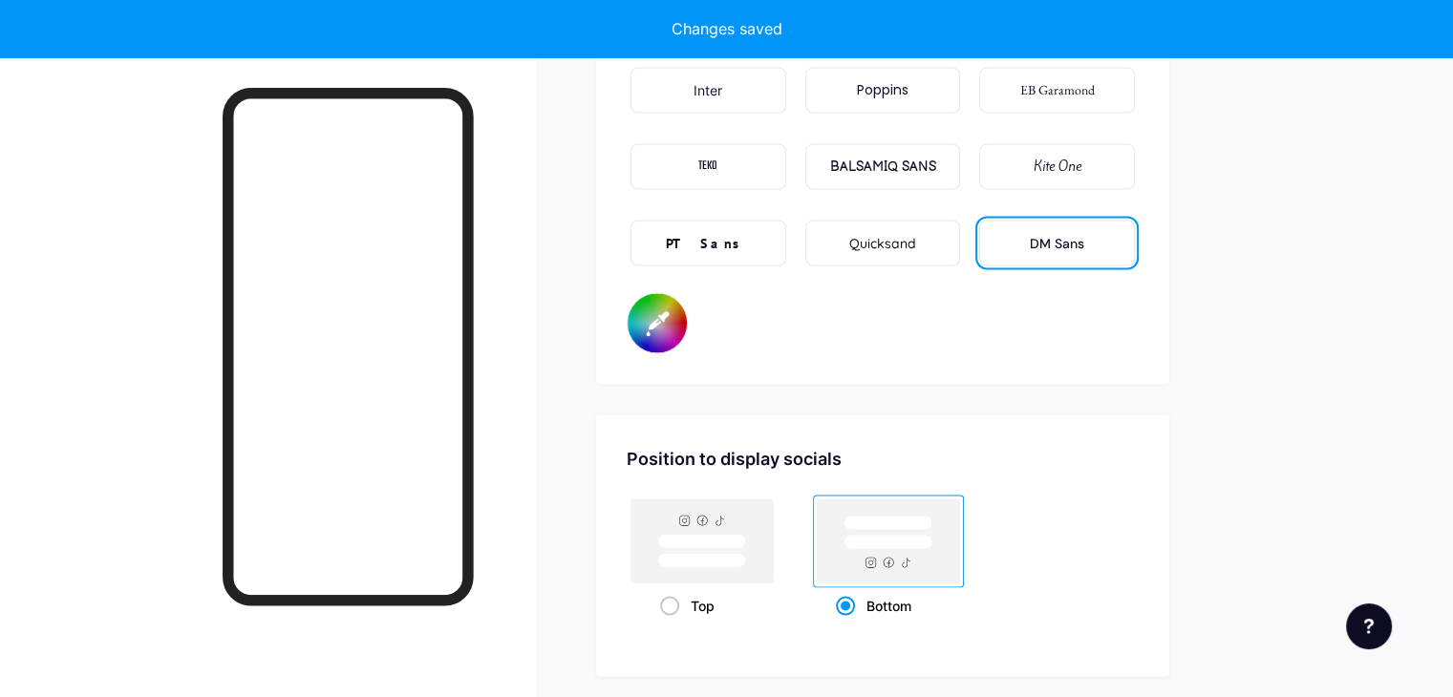
type input "#000000"
click at [535, 510] on div at bounding box center [267, 405] width 535 height 697
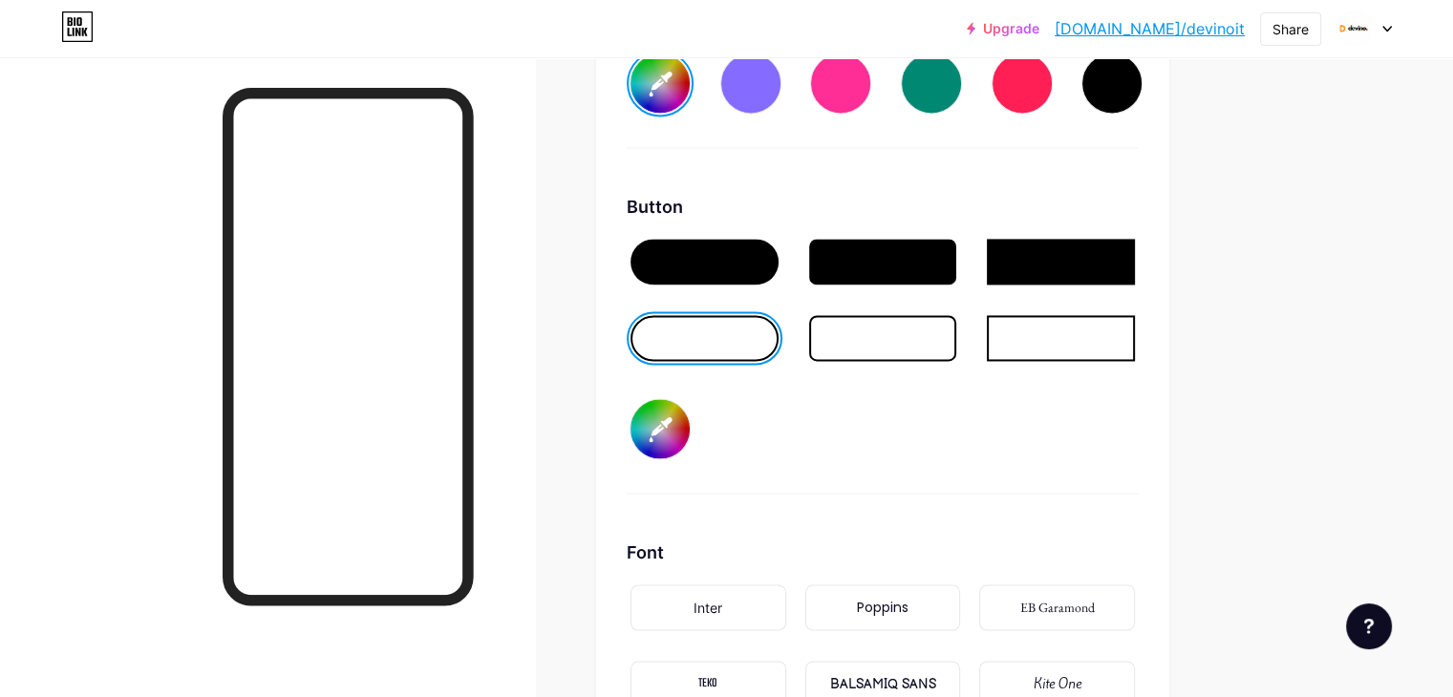
scroll to position [2783, 0]
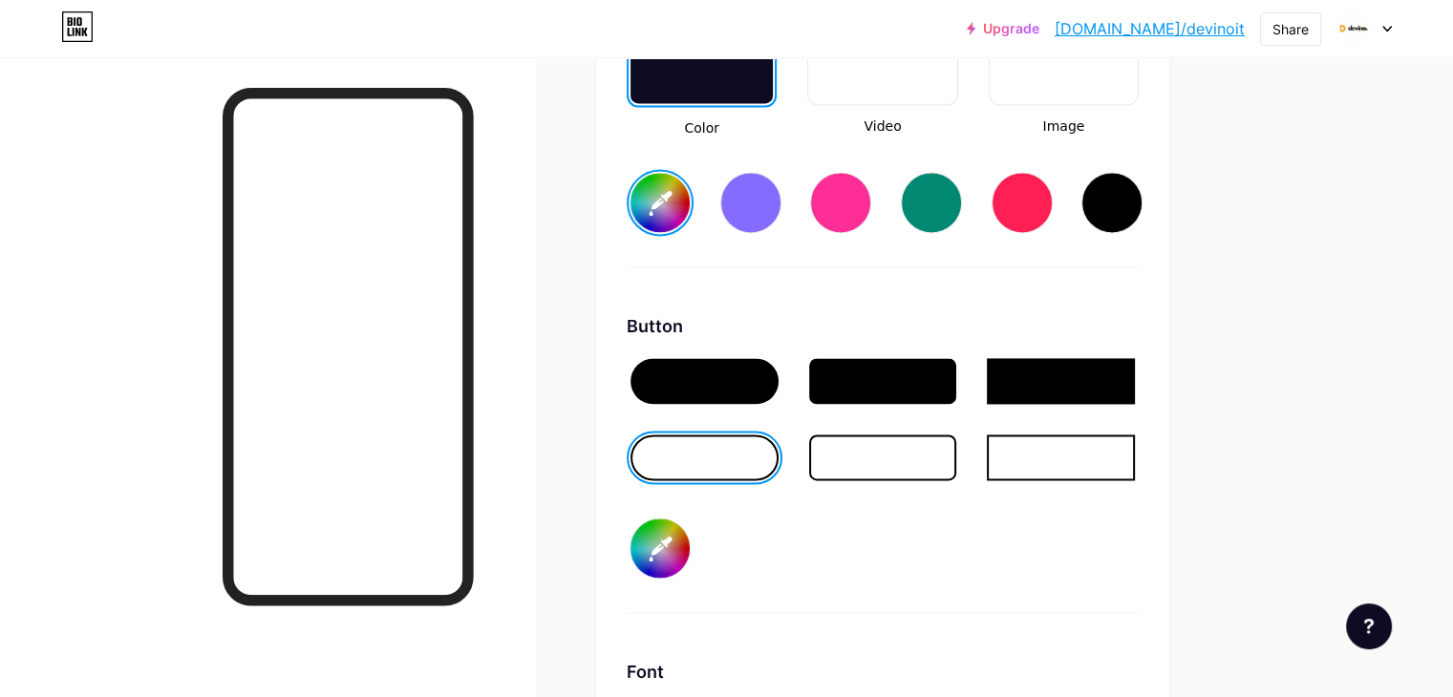
click at [778, 375] on div at bounding box center [704, 381] width 148 height 46
click at [773, 460] on div at bounding box center [704, 458] width 148 height 46
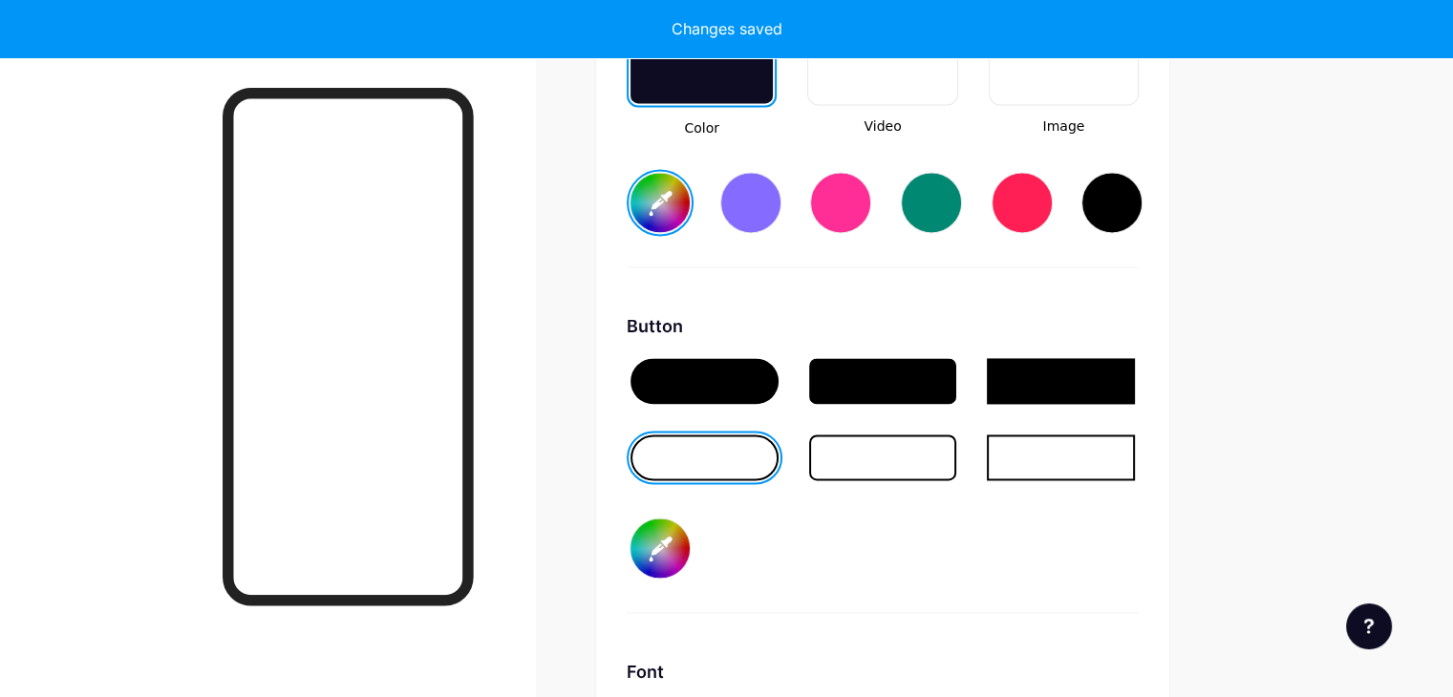
type input "#ffffff"
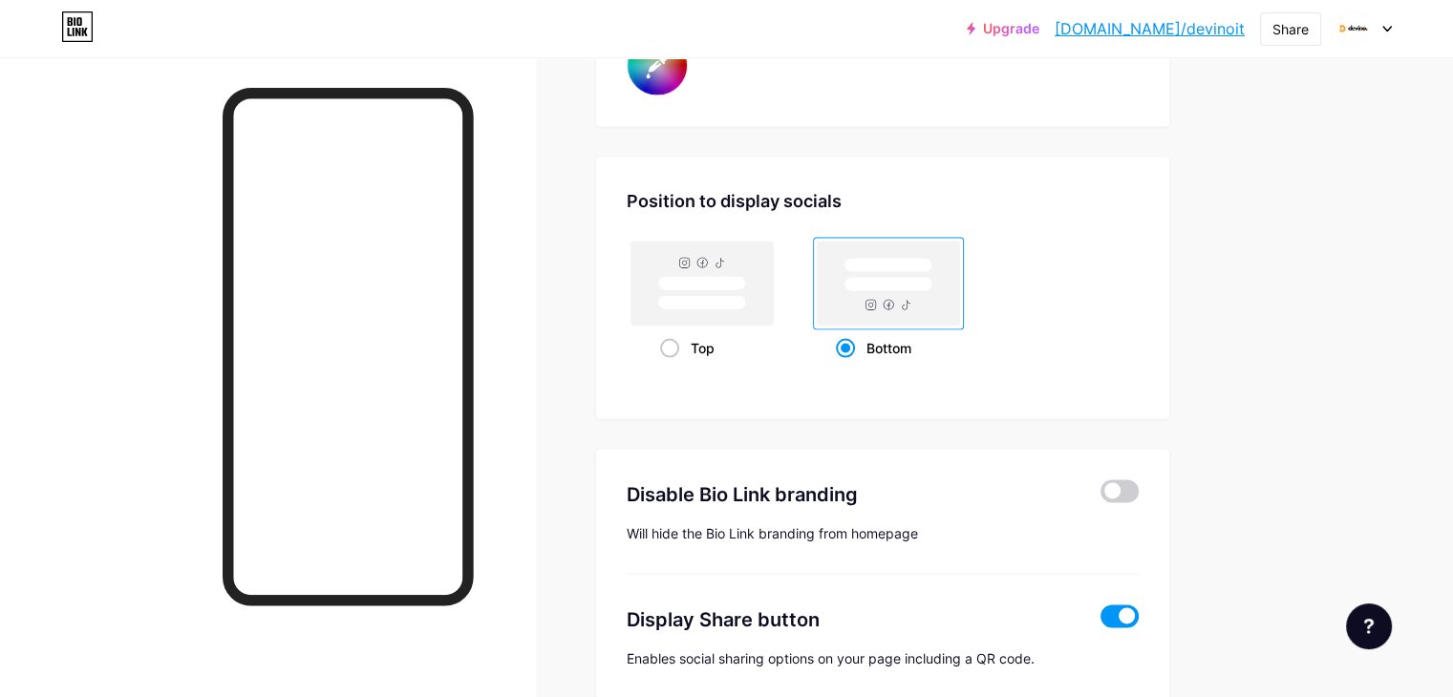
scroll to position [3640, 0]
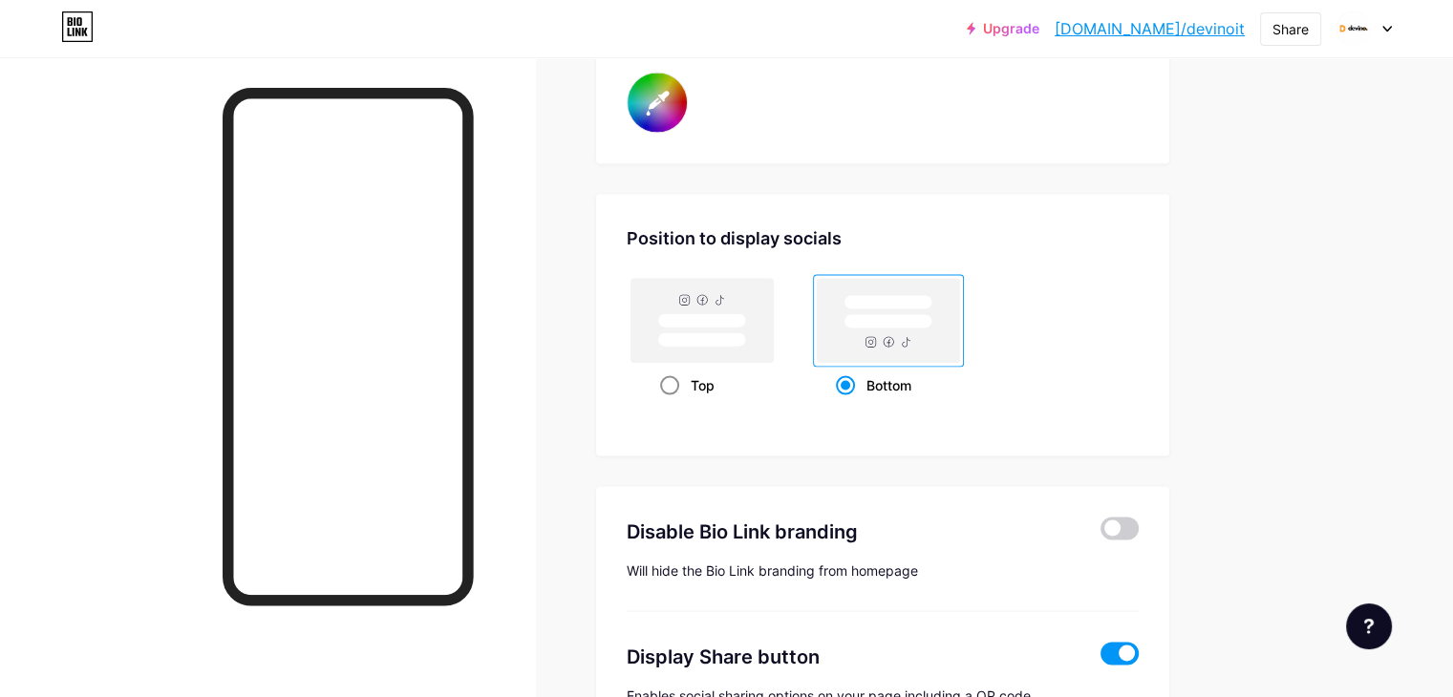
click at [679, 381] on span at bounding box center [669, 385] width 19 height 19
click at [672, 403] on input "Top" at bounding box center [666, 409] width 12 height 12
radio input "true"
type input "#ffffff"
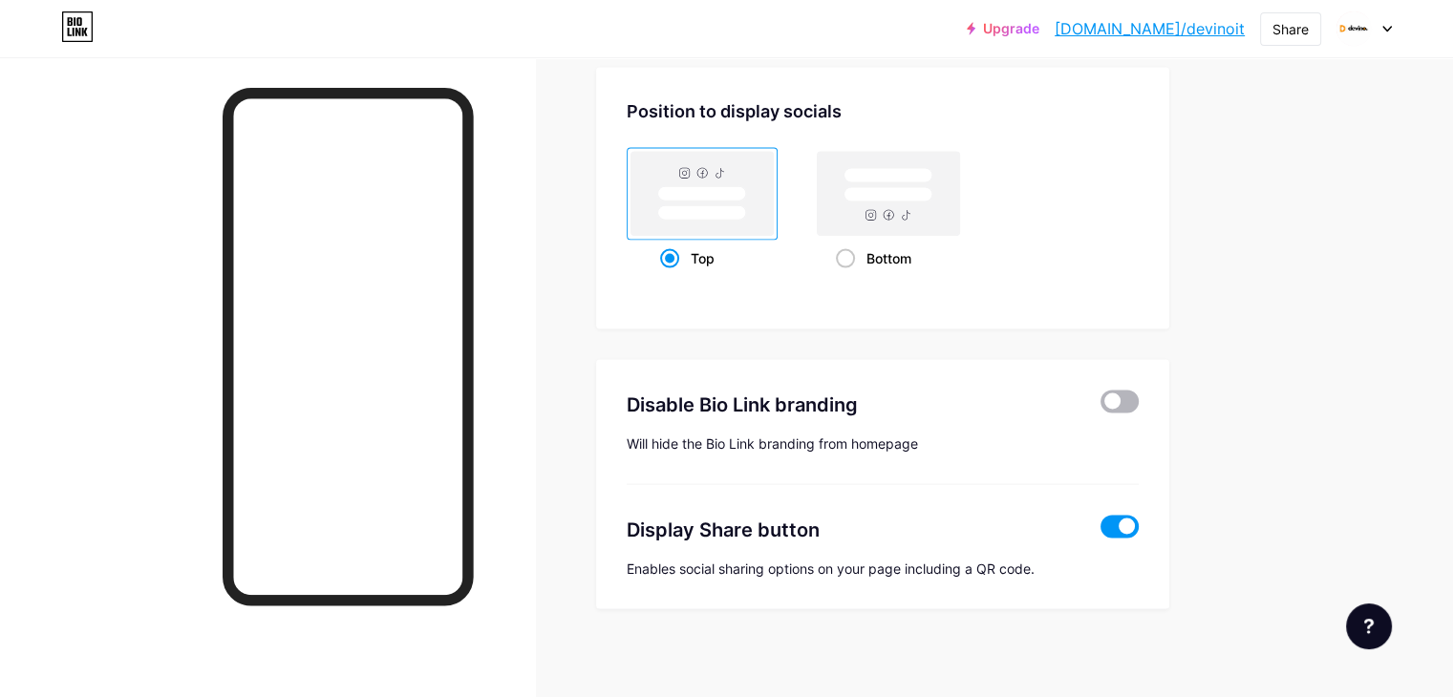
click at [1138, 398] on span at bounding box center [1119, 402] width 38 height 23
click at [1100, 407] on input "checkbox" at bounding box center [1100, 407] width 0 height 0
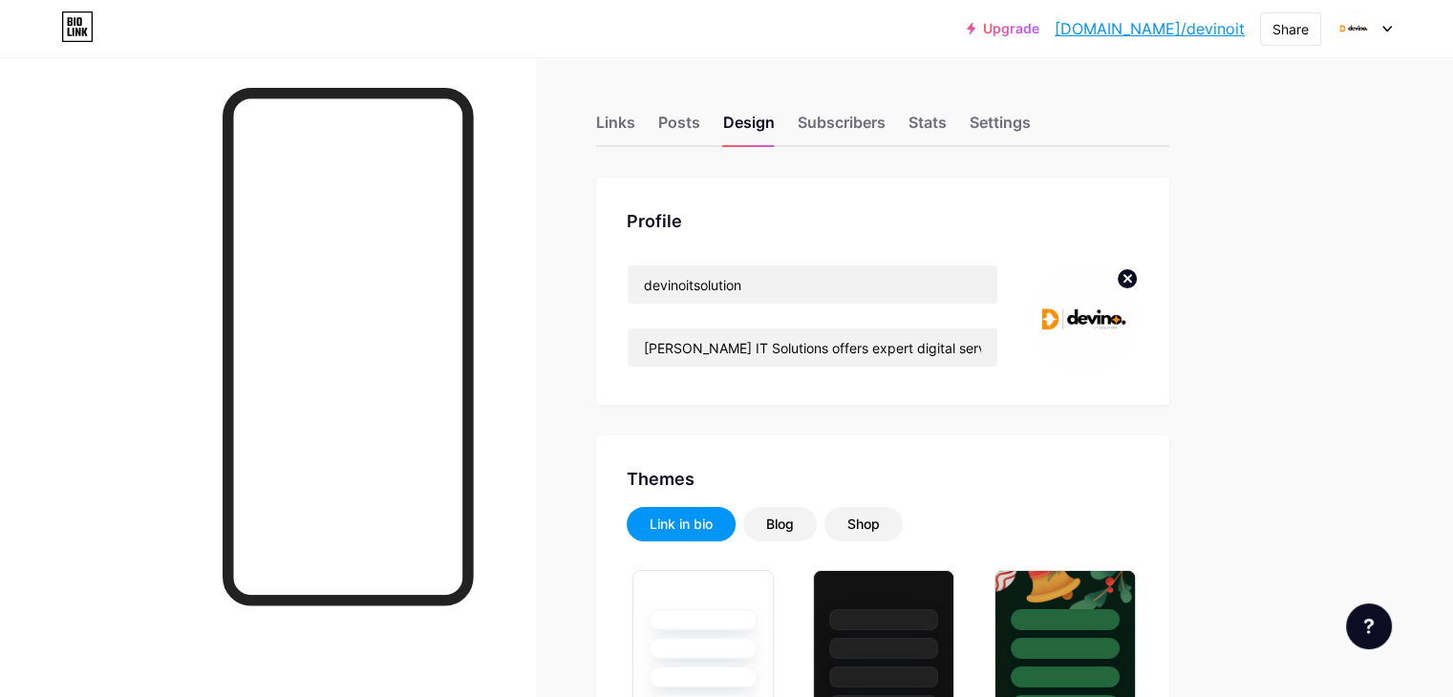
type input "#ffffff"
type input "#000000"
click at [737, 289] on input "devinoitsolution" at bounding box center [812, 284] width 370 height 38
click at [733, 289] on input "devinoitsolution" at bounding box center [812, 284] width 370 height 38
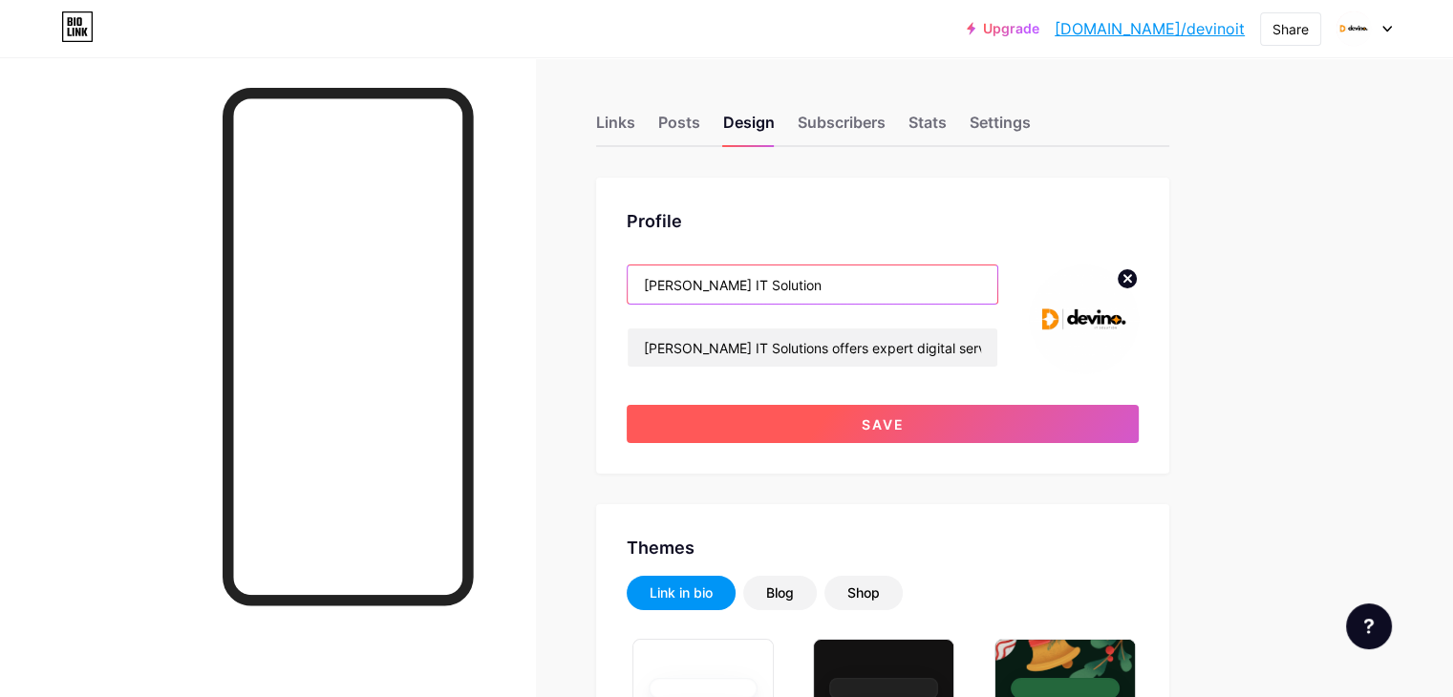
type input "[PERSON_NAME] IT Solution"
click at [745, 417] on button "Save" at bounding box center [883, 424] width 512 height 38
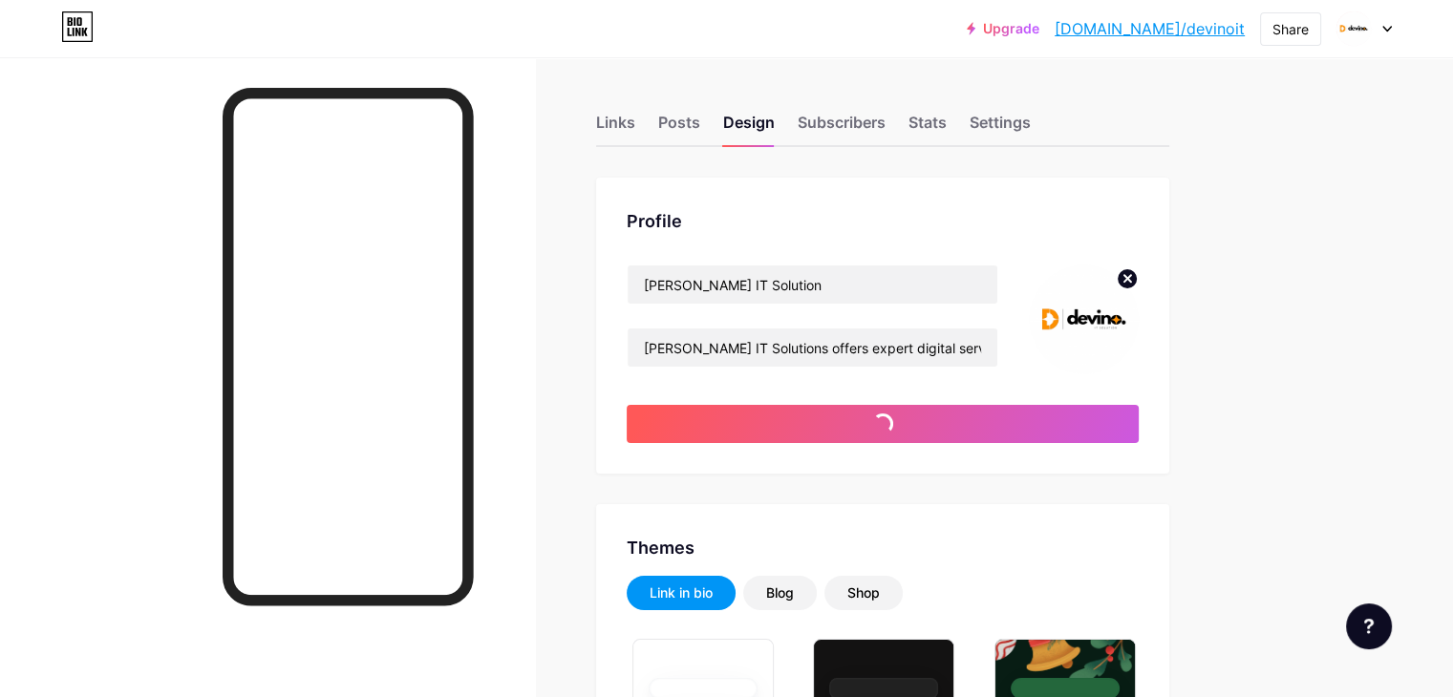
type input "#ffffff"
type input "#000000"
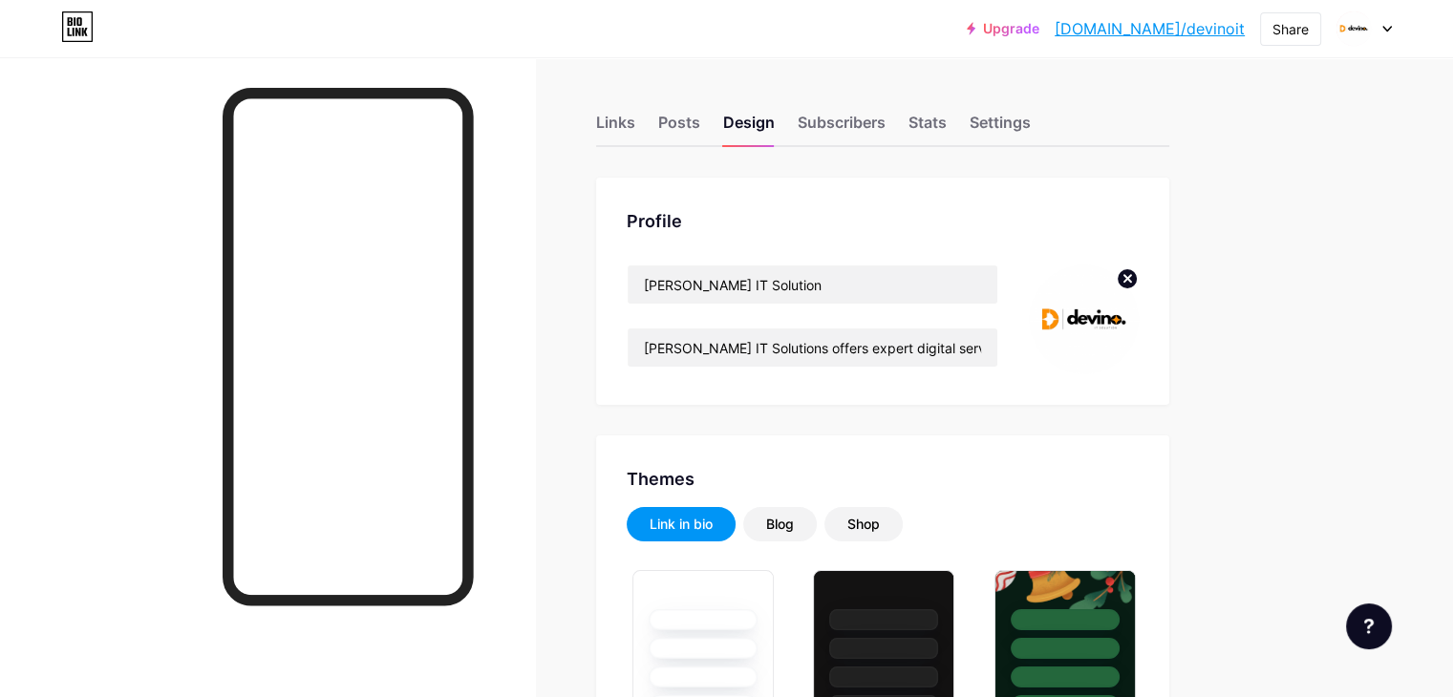
click at [1179, 32] on link "[DOMAIN_NAME]/devinoit" at bounding box center [1149, 28] width 190 height 23
click at [1138, 309] on img at bounding box center [1084, 320] width 110 height 110
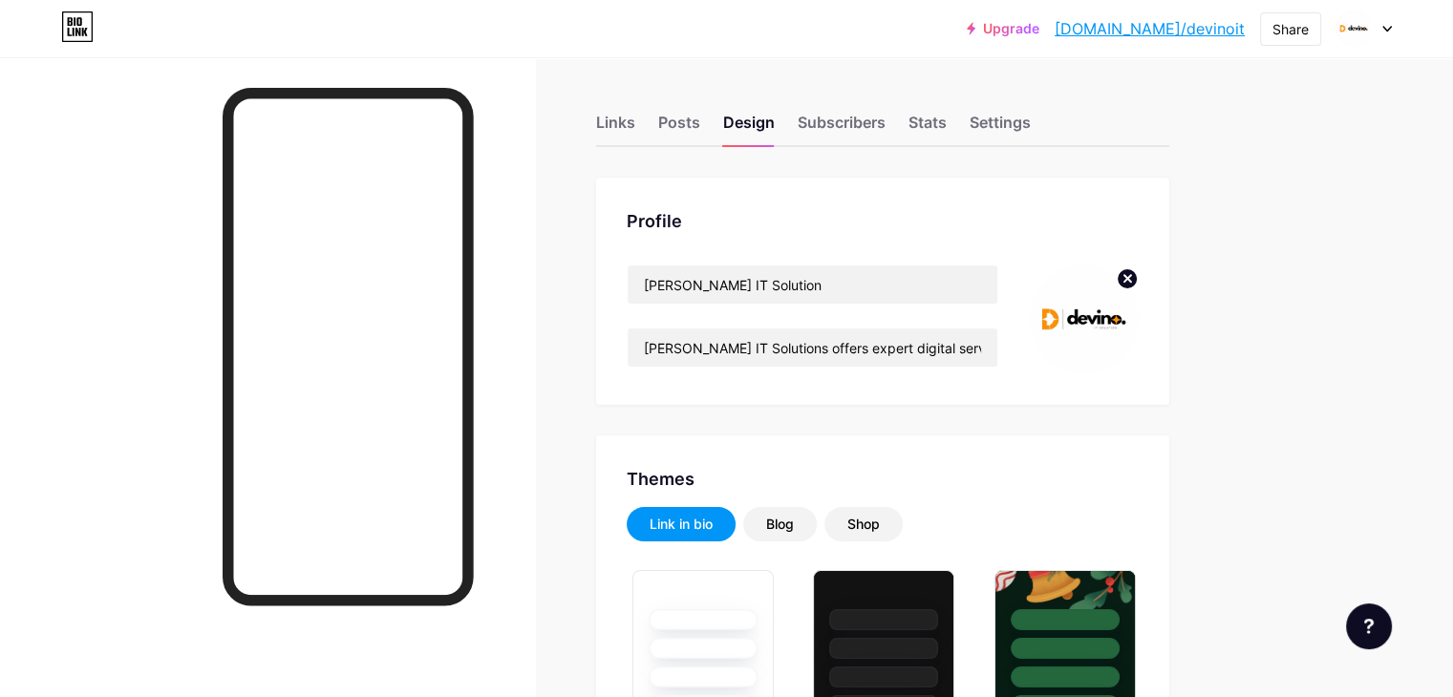
click at [1138, 303] on img at bounding box center [1084, 320] width 110 height 110
click at [1138, 271] on div at bounding box center [1084, 320] width 110 height 110
click at [1137, 274] on circle at bounding box center [1126, 278] width 21 height 21
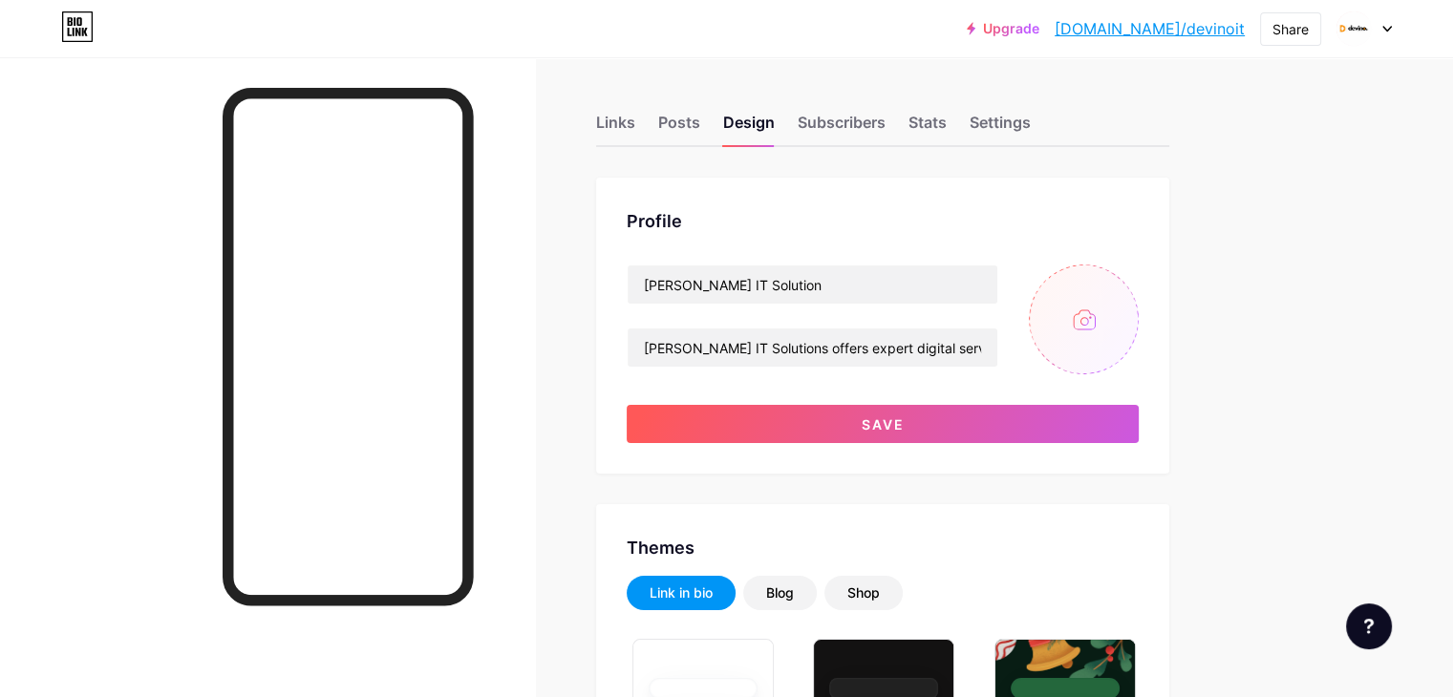
click at [1138, 310] on input "file" at bounding box center [1084, 320] width 110 height 110
type input "C:\fakepath\logo 111.png"
click at [1138, 311] on img at bounding box center [1084, 320] width 110 height 110
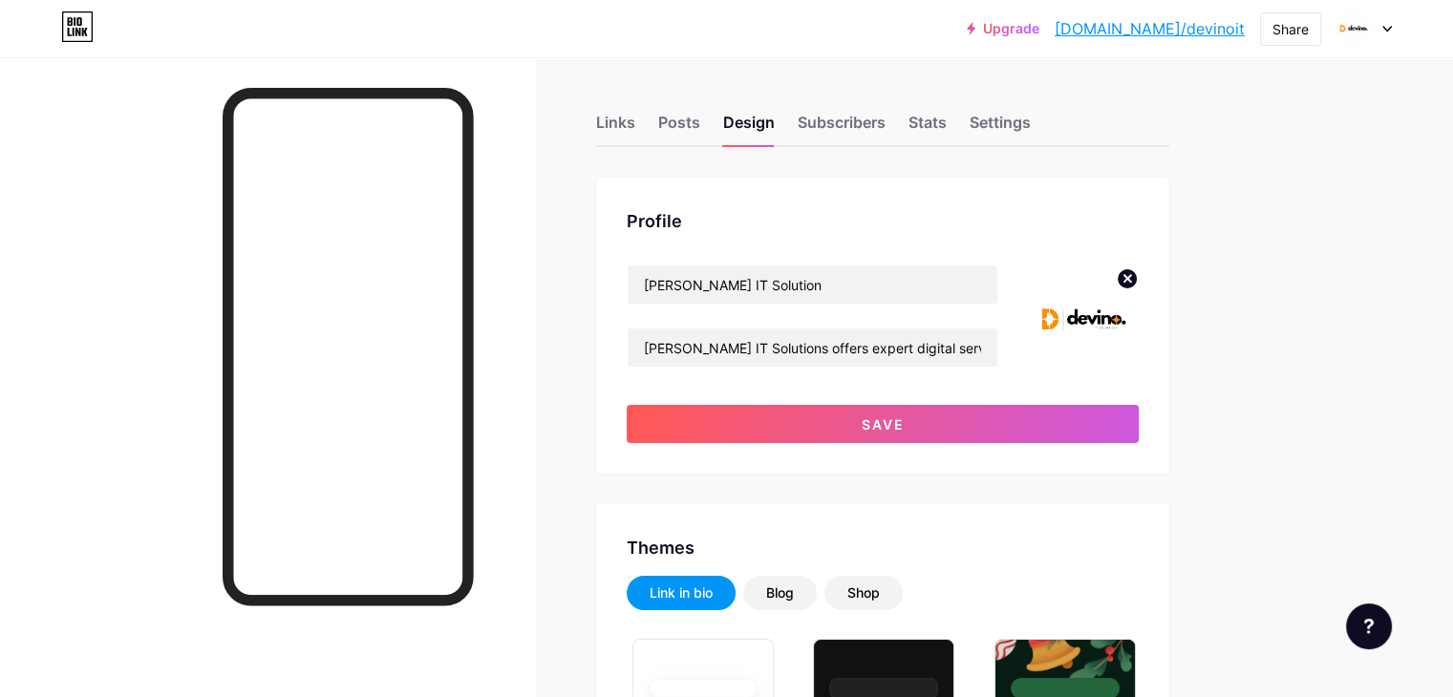
click at [1138, 311] on img at bounding box center [1084, 320] width 110 height 110
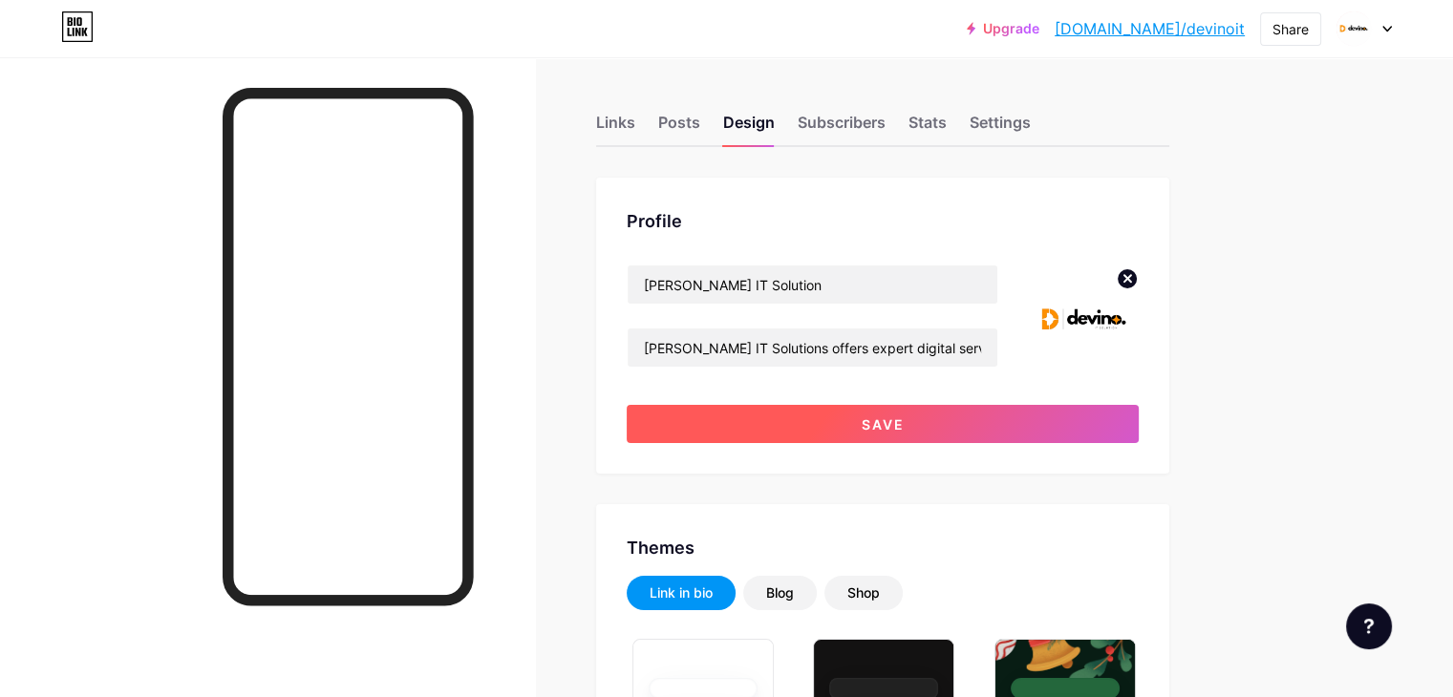
click at [1017, 435] on button "Save" at bounding box center [883, 424] width 512 height 38
type input "#ffffff"
type input "#000000"
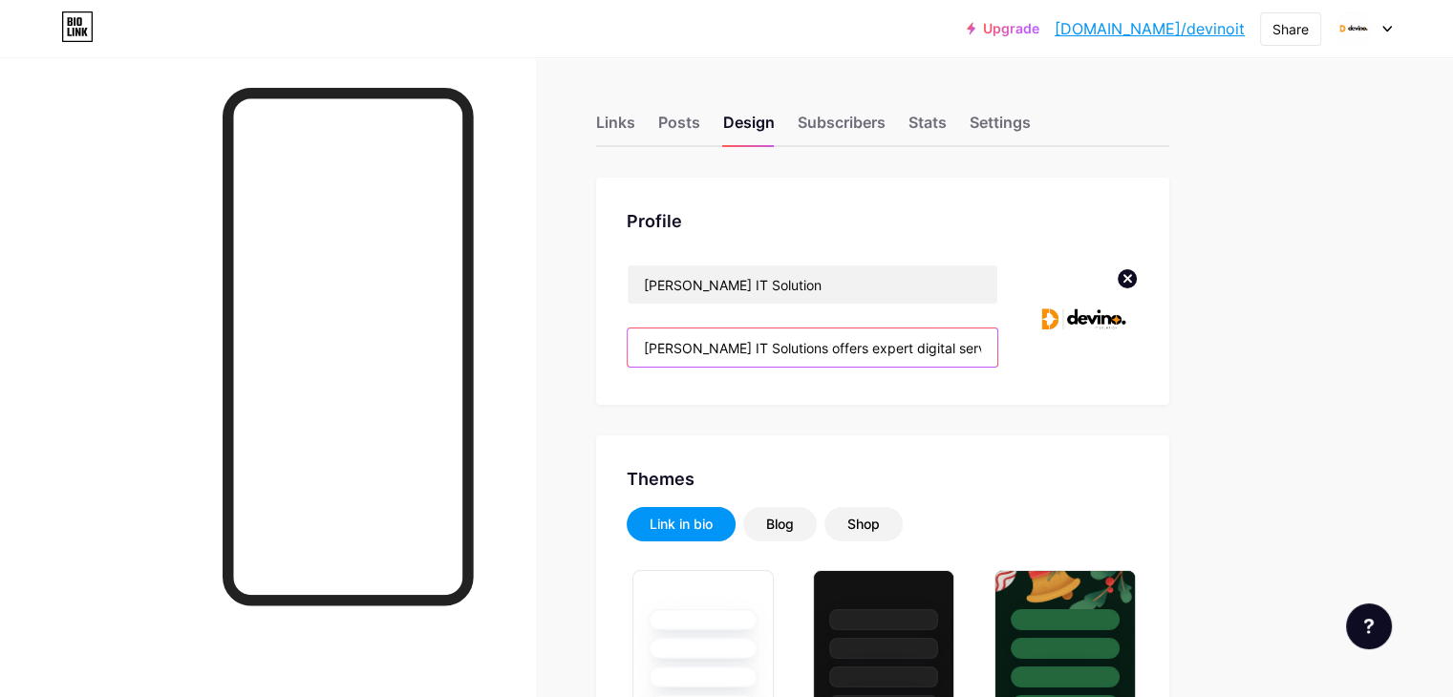
click at [837, 350] on input "[PERSON_NAME] IT Solutions offers expert digital services including Social Medi…" at bounding box center [812, 348] width 370 height 38
click at [851, 349] on input "[PERSON_NAME] IT Solutions offers expert digital services including Social Medi…" at bounding box center [812, 348] width 370 height 38
drag, startPoint x: 851, startPoint y: 349, endPoint x: 760, endPoint y: 329, distance: 92.7
click at [760, 329] on input "[PERSON_NAME] IT Solutions offers expert digital services including Social Medi…" at bounding box center [812, 348] width 370 height 38
click at [825, 345] on input "[PERSON_NAME] IT Solutions offers expert digital services including Social Medi…" at bounding box center [812, 348] width 370 height 38
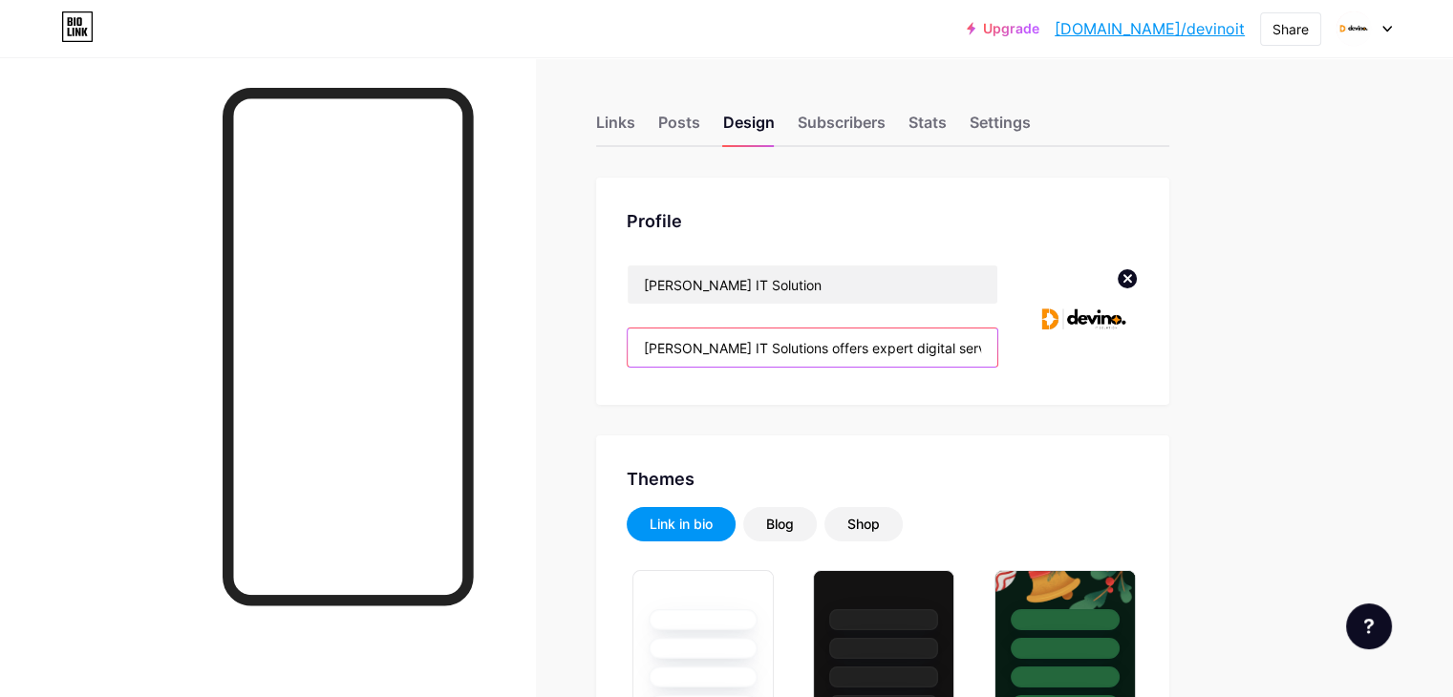
drag, startPoint x: 848, startPoint y: 353, endPoint x: 712, endPoint y: 344, distance: 136.0
click at [712, 346] on input "[PERSON_NAME] IT Solutions offers expert digital services including Social Medi…" at bounding box center [812, 348] width 370 height 38
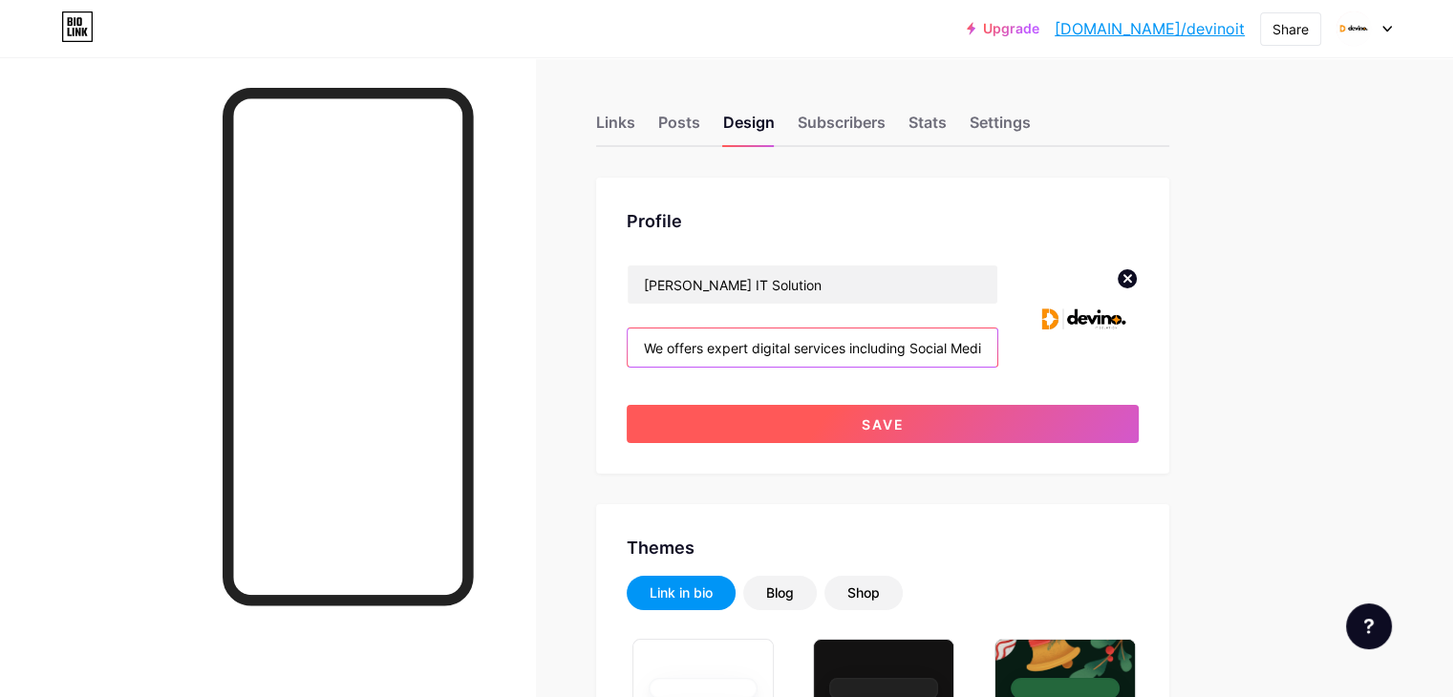
type input "We offers expert digital services including Social Media Marketing, SEO, Websit…"
click at [904, 422] on span "Save" at bounding box center [882, 424] width 43 height 16
type input "#ffffff"
type input "#000000"
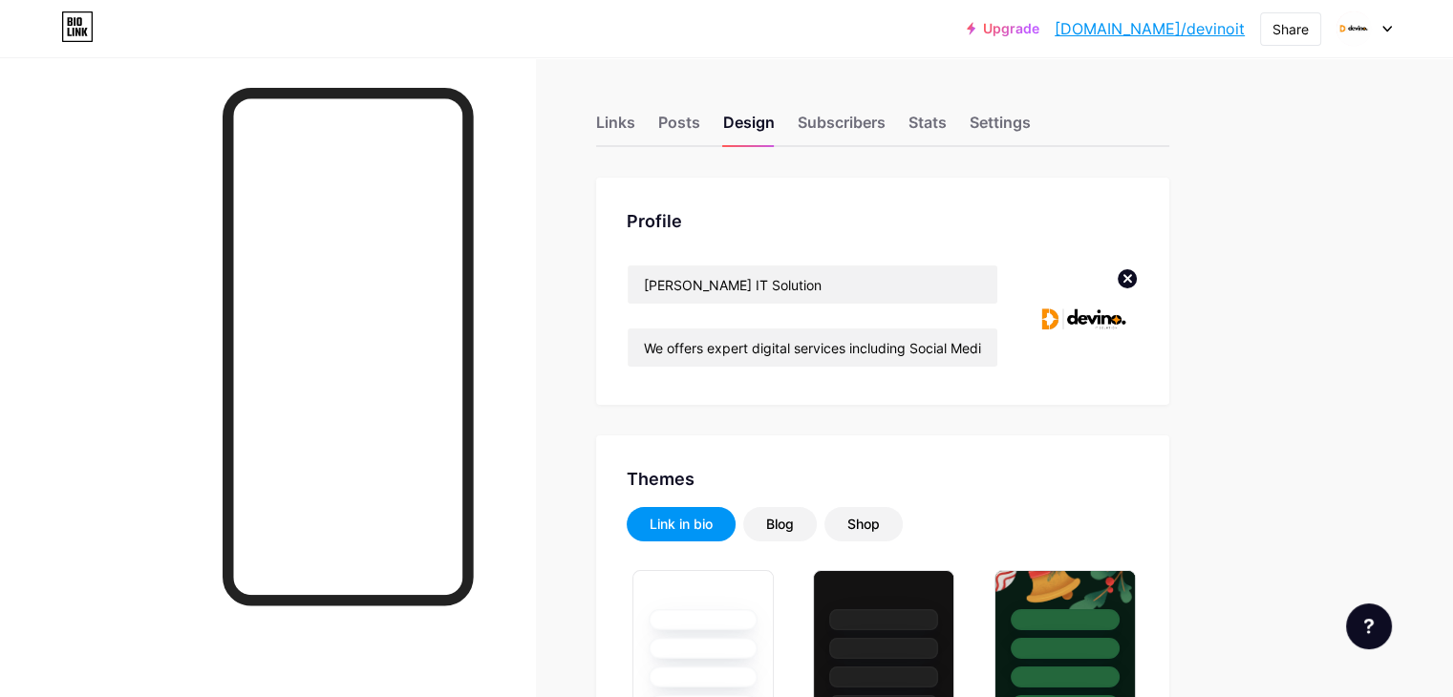
drag, startPoint x: 980, startPoint y: 422, endPoint x: 962, endPoint y: 456, distance: 38.0
